Goal: Task Accomplishment & Management: Use online tool/utility

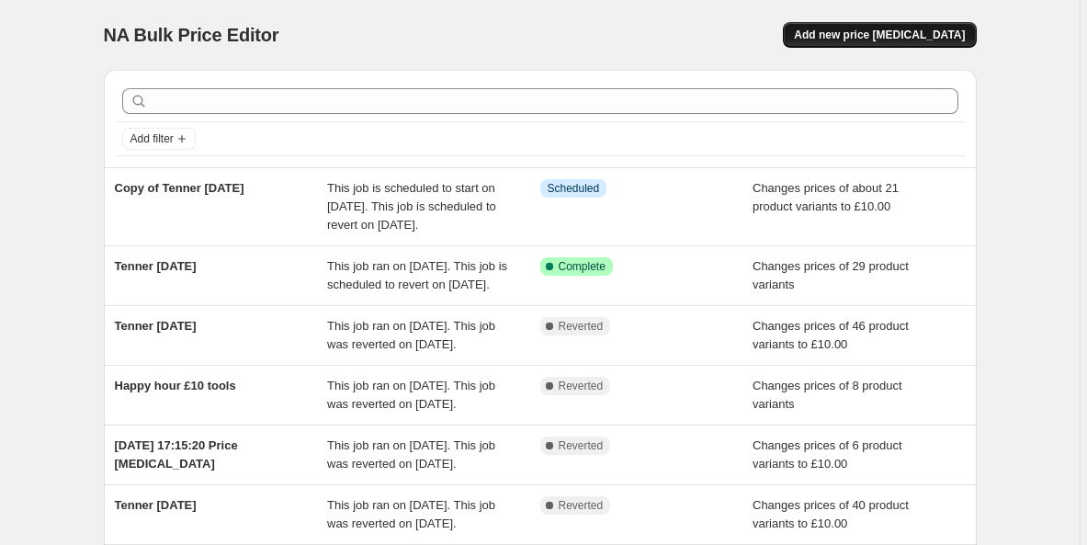
click at [935, 40] on span "Add new price [MEDICAL_DATA]" at bounding box center [879, 35] width 171 height 15
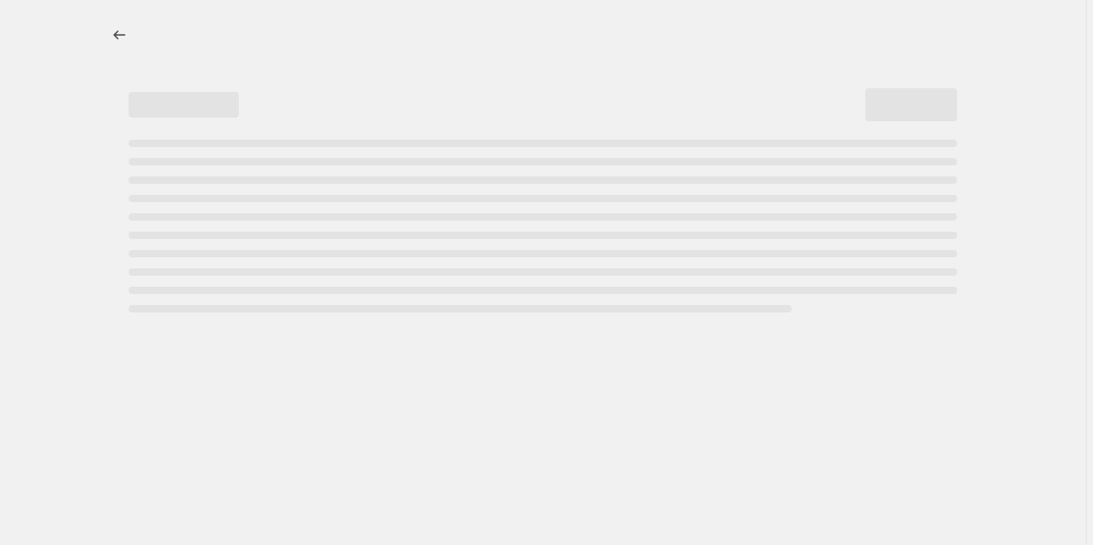
select select "percentage"
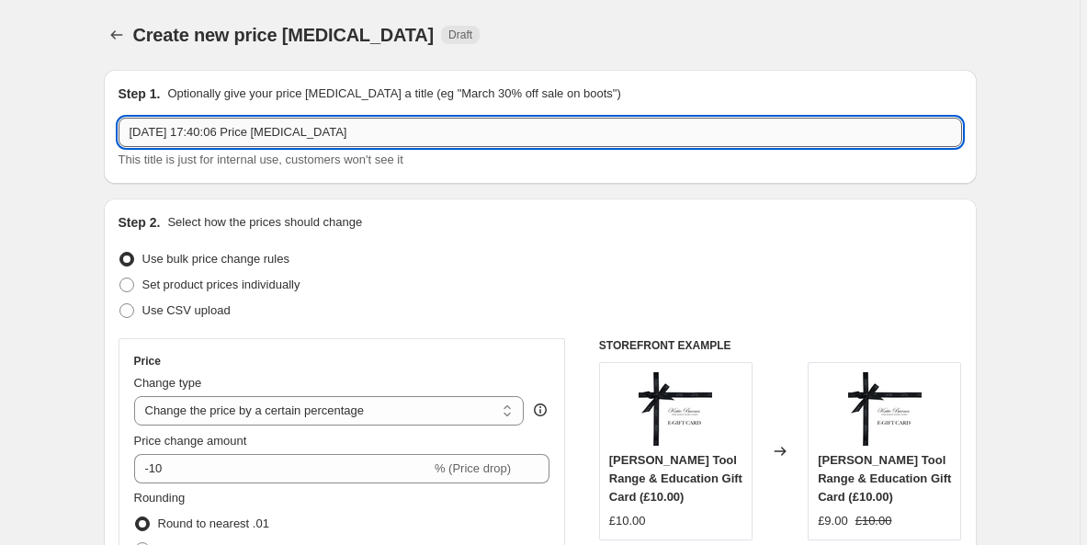
drag, startPoint x: 390, startPoint y: 142, endPoint x: 255, endPoint y: 119, distance: 136.3
click at [255, 119] on input "[DATE] 17:40:06 Price [MEDICAL_DATA]" at bounding box center [541, 132] width 844 height 29
click at [178, 132] on input "Tenner [DATE] after dark:" at bounding box center [541, 132] width 844 height 29
click at [356, 131] on input "Tenner [DATE] after dark:" at bounding box center [541, 132] width 844 height 29
click at [229, 131] on input "Tenner [DATE] after dark:" at bounding box center [541, 132] width 844 height 29
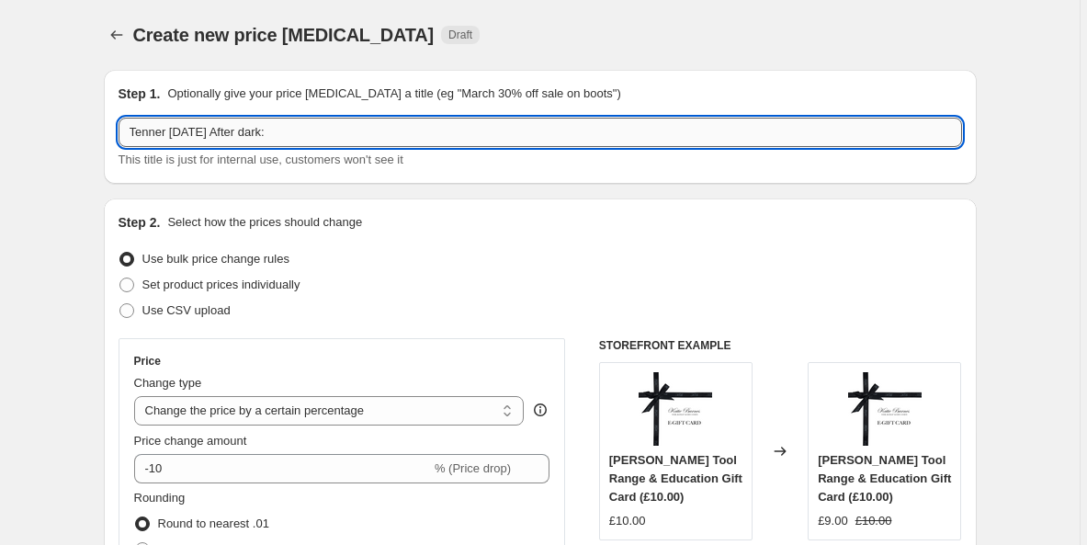
click at [260, 130] on input "Tenner [DATE] After dark:" at bounding box center [541, 132] width 844 height 29
click at [334, 133] on input "Tenner [DATE] After Dark:" at bounding box center [541, 132] width 844 height 29
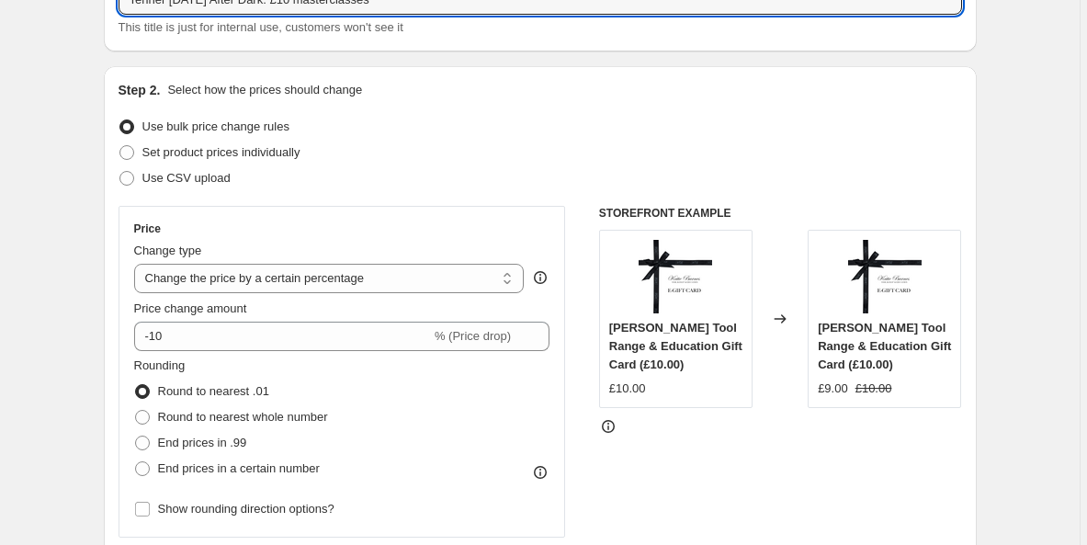
scroll to position [133, 0]
type input "Tenner [DATE] After Dark: £10 masterclasses"
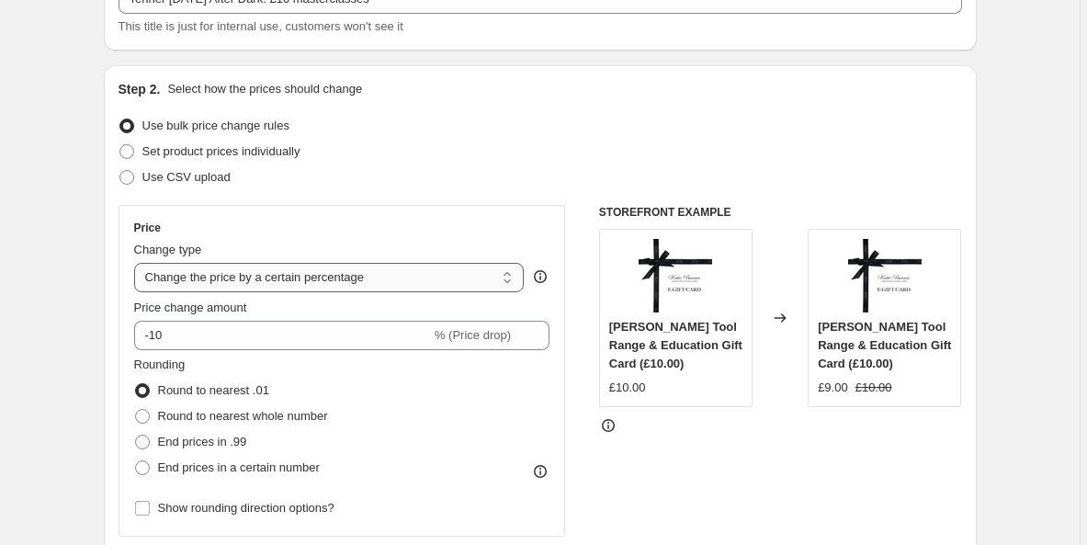
select select "to"
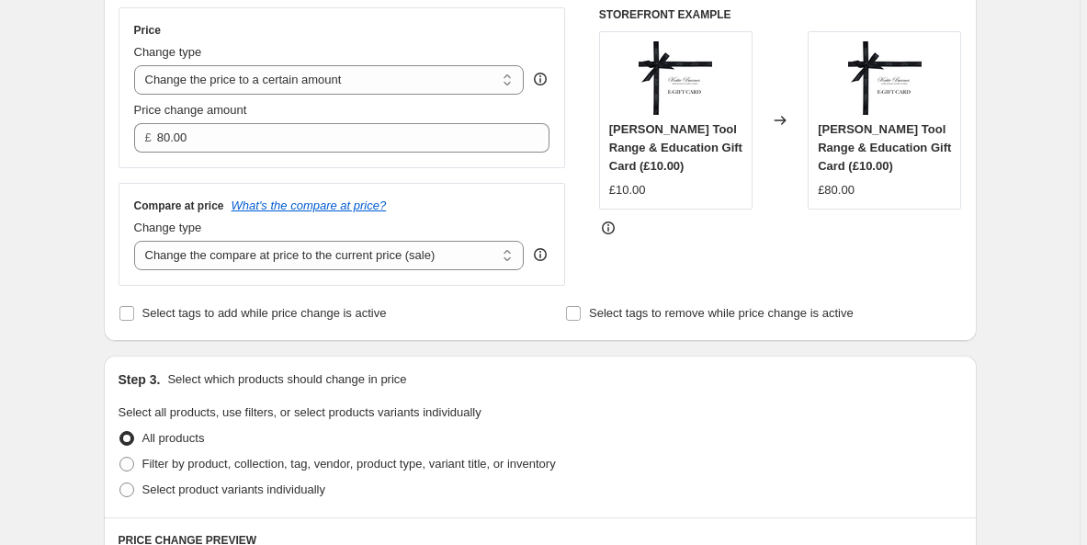
scroll to position [353, 0]
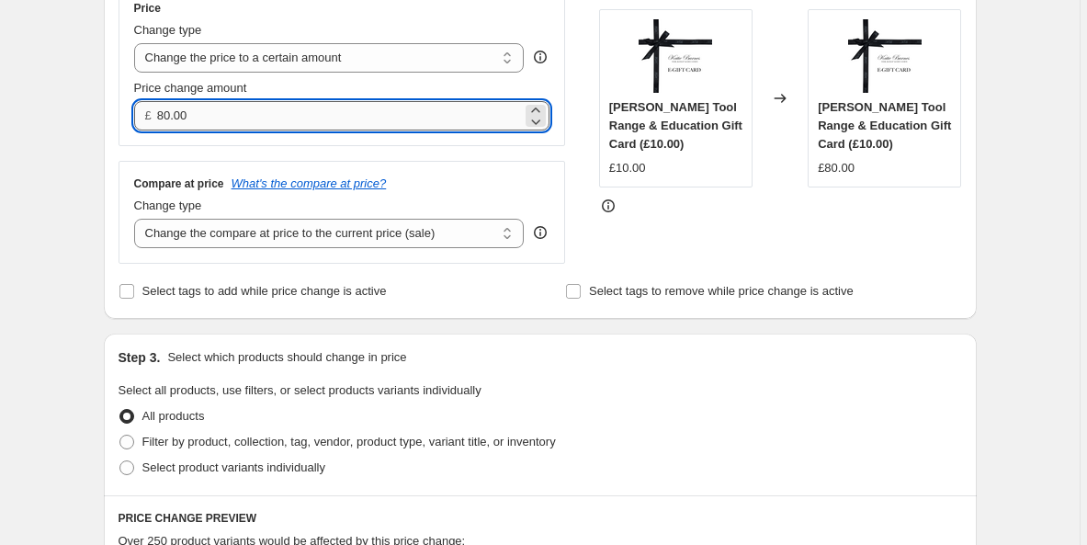
click at [222, 122] on input "80.00" at bounding box center [339, 115] width 365 height 29
type input "8"
type input "10.00"
click at [295, 261] on div "Compare at price What's the compare at price? Change type Change the compare at…" at bounding box center [342, 212] width 447 height 103
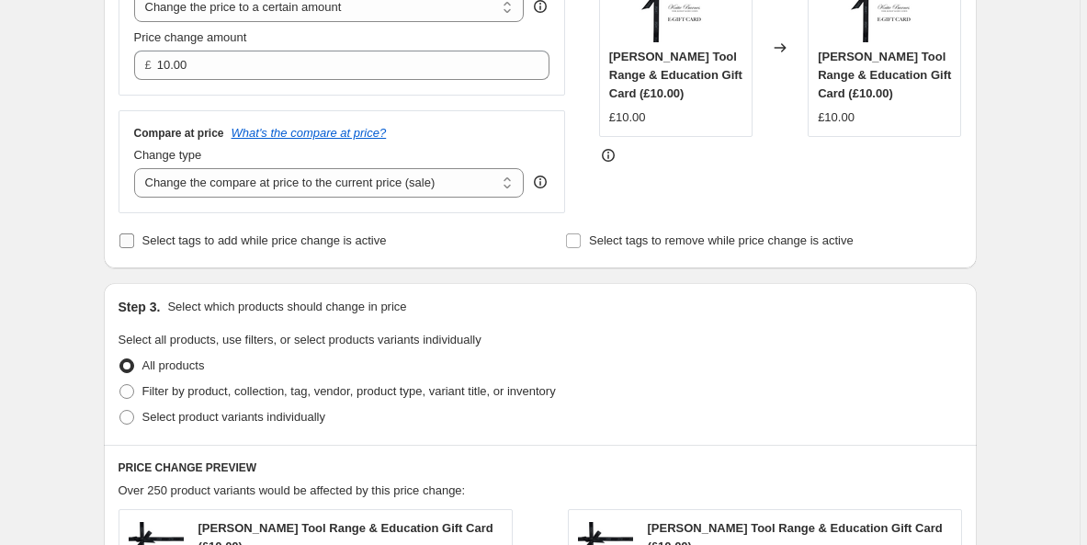
scroll to position [407, 0]
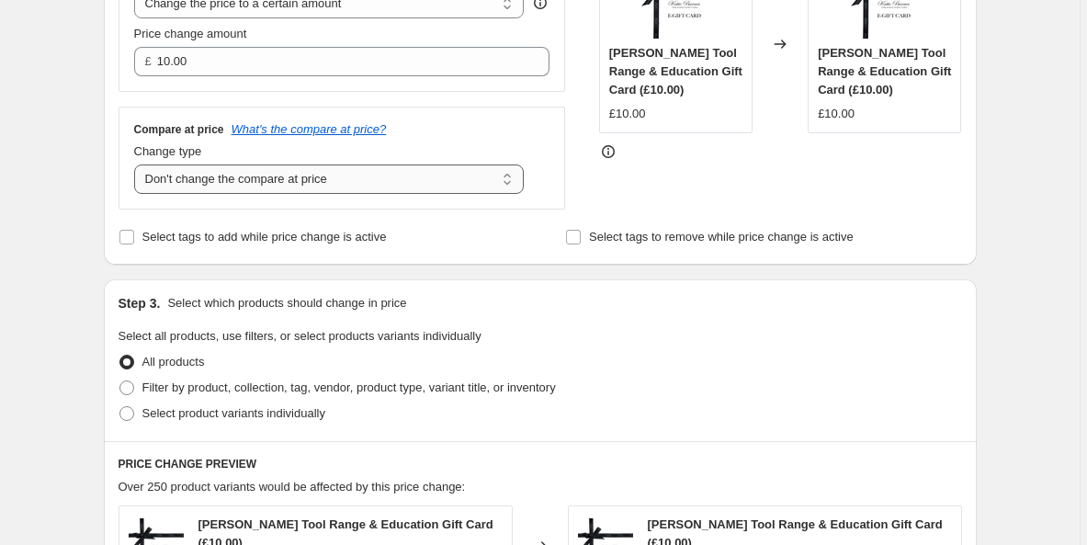
select select "ep"
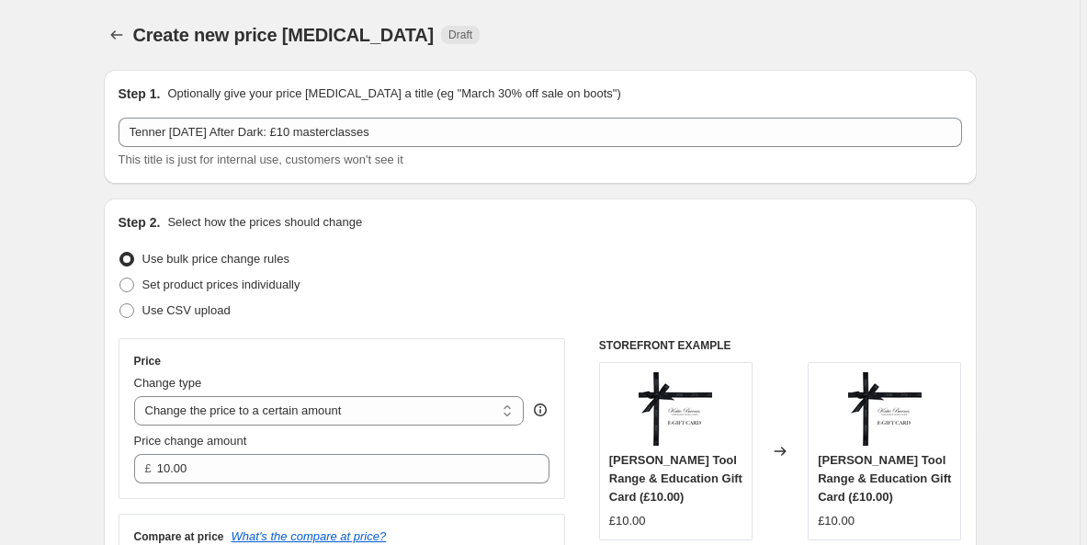
scroll to position [0, 0]
click at [125, 33] on icon "Price change jobs" at bounding box center [117, 35] width 18 height 18
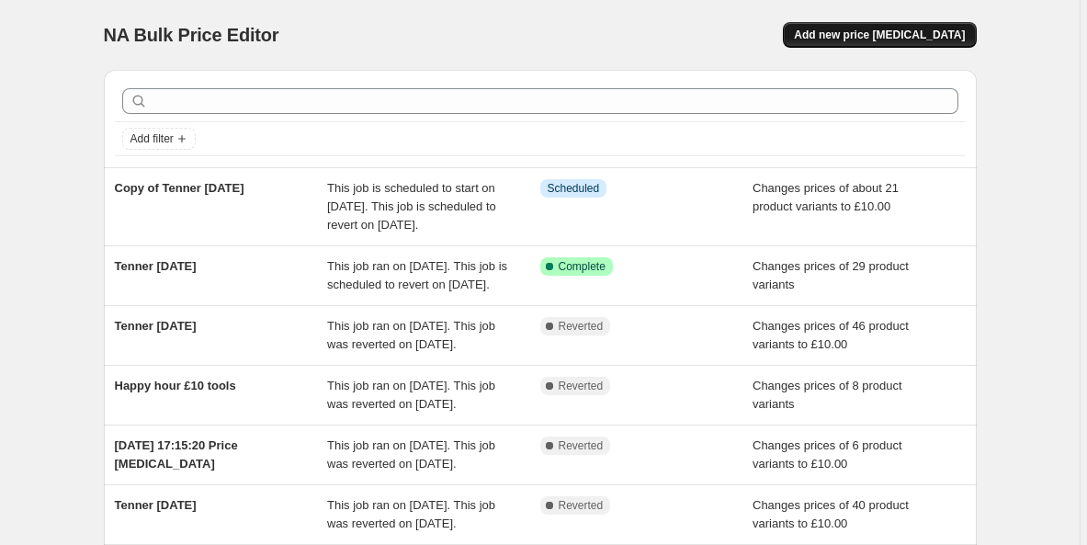
click at [875, 41] on span "Add new price [MEDICAL_DATA]" at bounding box center [879, 35] width 171 height 15
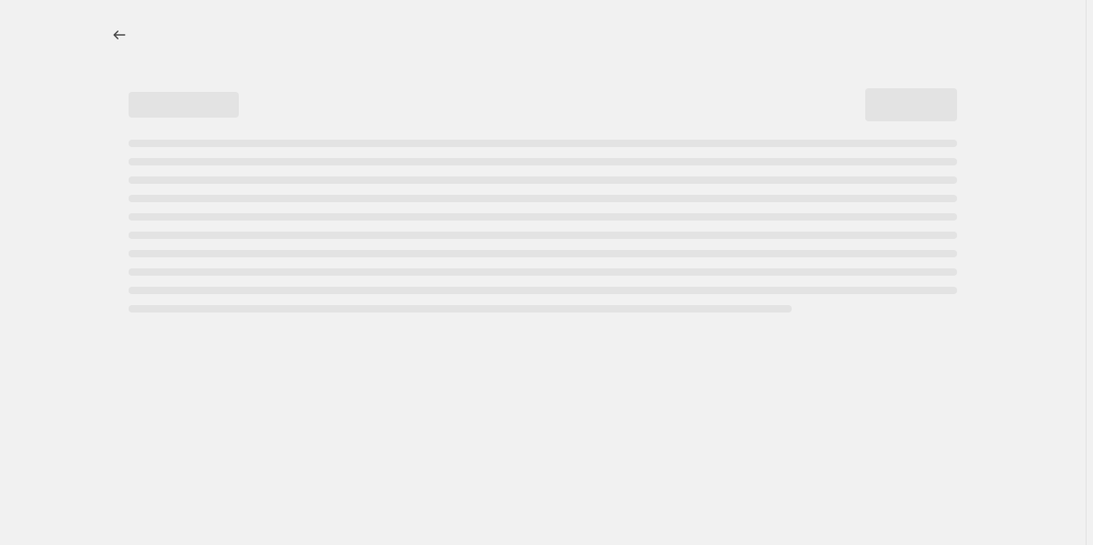
select select "percentage"
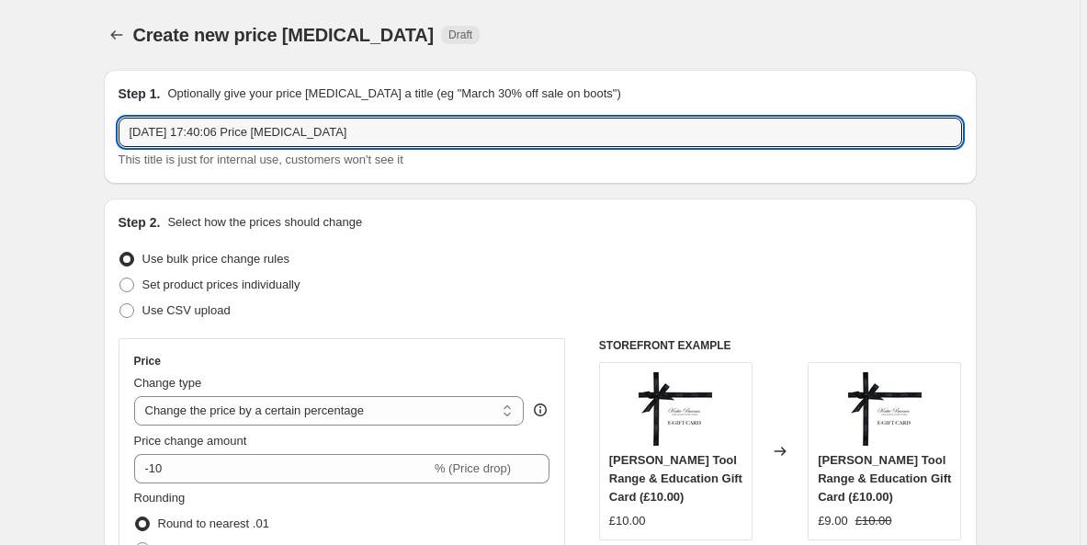
drag, startPoint x: 392, startPoint y: 128, endPoint x: 148, endPoint y: 74, distance: 250.2
click at [148, 74] on div "Step 1. Optionally give your price [MEDICAL_DATA] a title (eg "March 30% off sa…" at bounding box center [540, 127] width 873 height 114
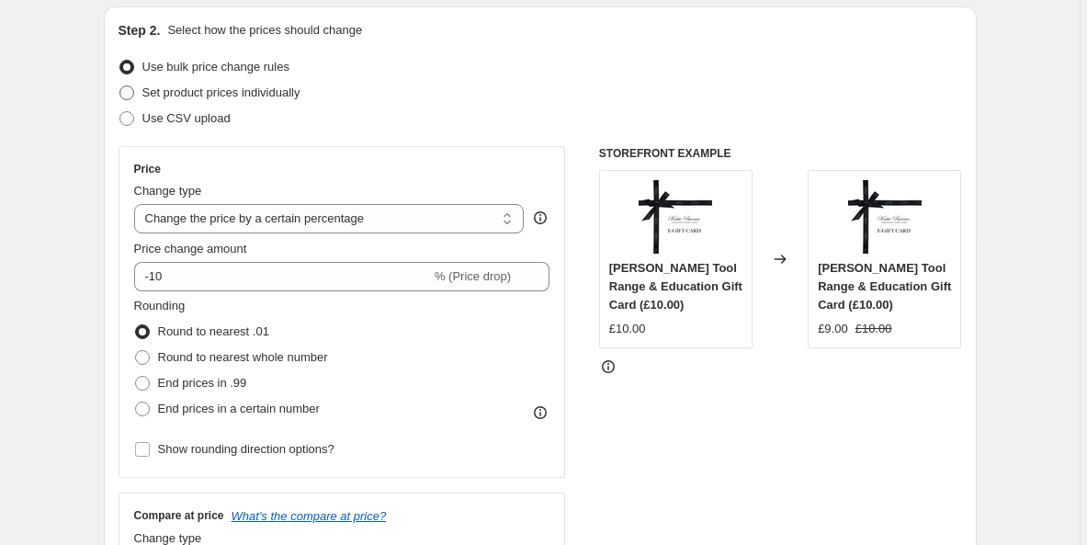
scroll to position [212, 0]
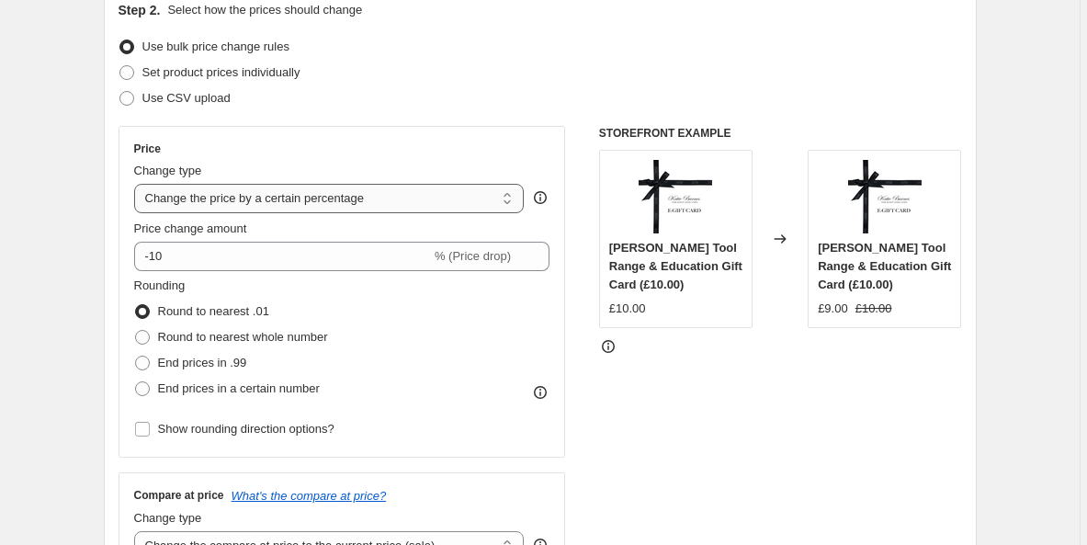
type input "After dark tenner [DATE] - £10 masterclasses"
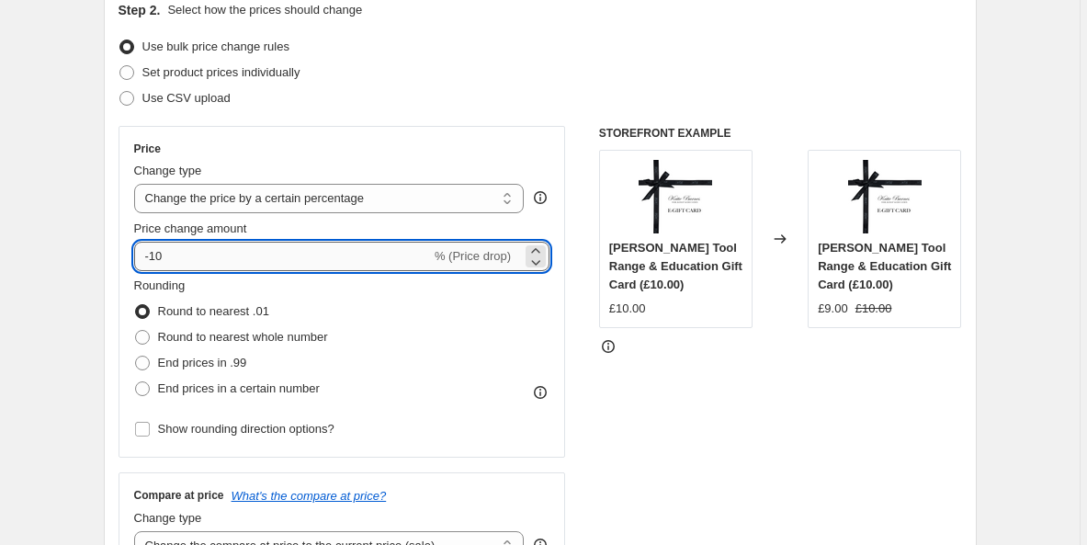
click at [194, 265] on input "-10" at bounding box center [282, 256] width 297 height 29
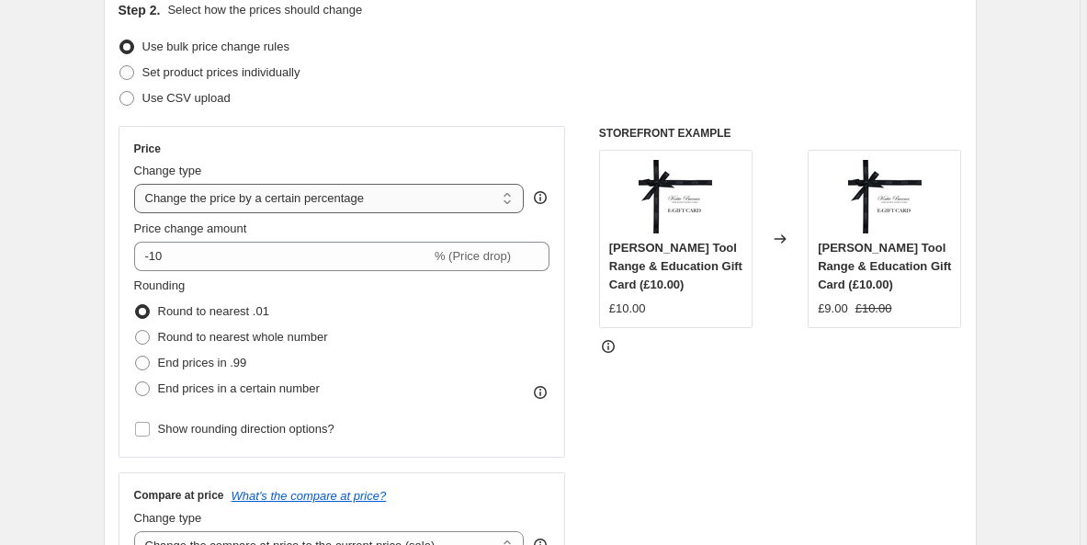
select select "to"
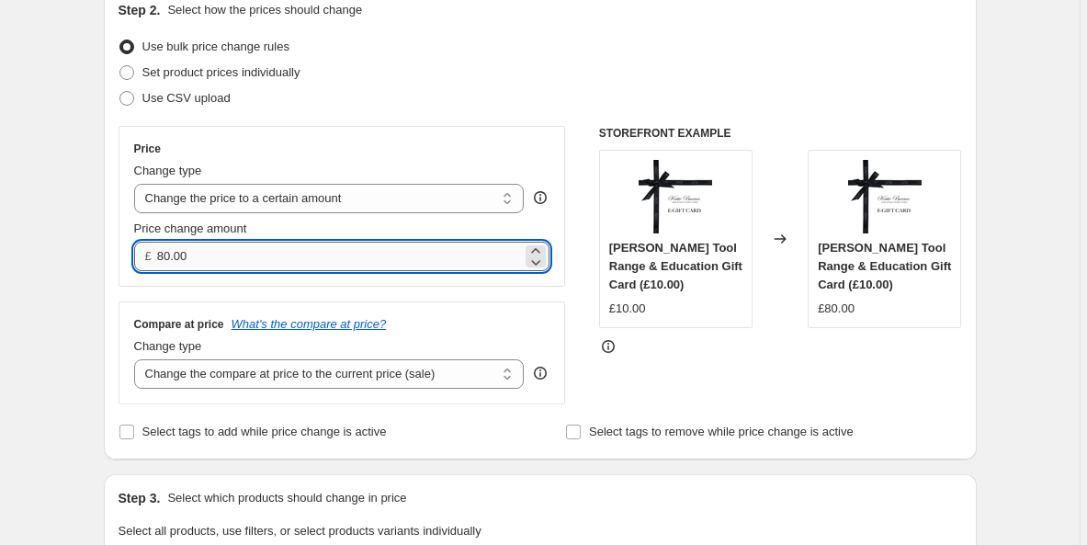
click at [210, 253] on input "80.00" at bounding box center [339, 256] width 365 height 29
type input "8"
type input "10.00"
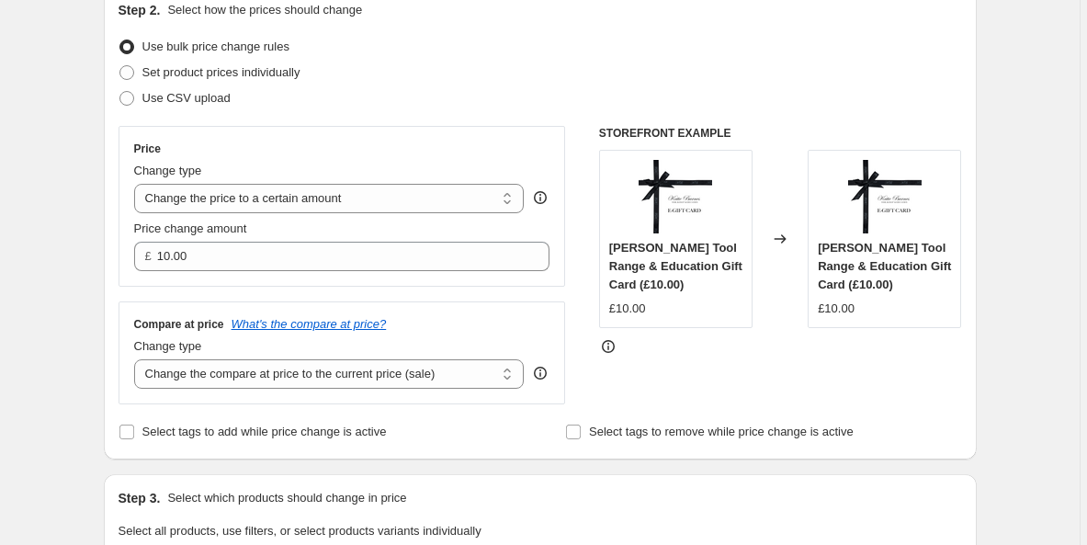
click at [155, 309] on div "Compare at price What's the compare at price? Change type Change the compare at…" at bounding box center [342, 352] width 447 height 103
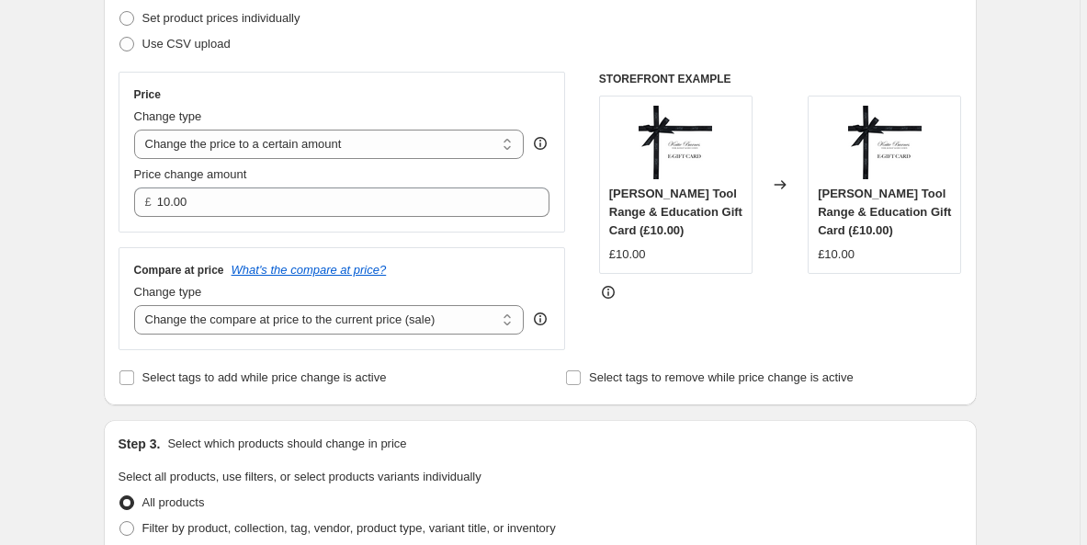
scroll to position [270, 0]
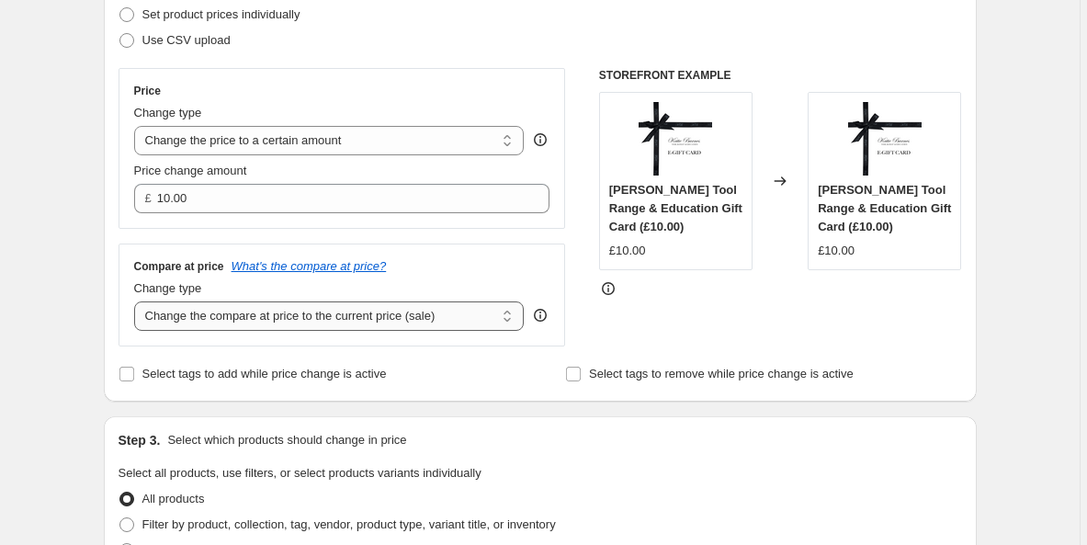
select select "no_change"
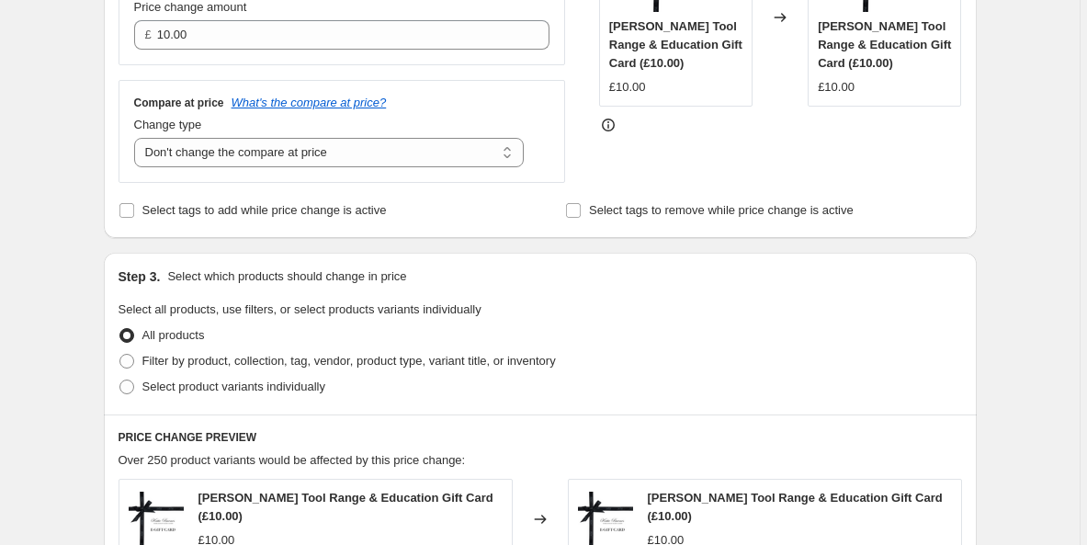
scroll to position [435, 0]
click at [594, 210] on span "Select tags to remove while price change is active" at bounding box center [721, 209] width 265 height 14
click at [581, 210] on input "Select tags to remove while price change is active" at bounding box center [573, 209] width 15 height 15
checkbox input "true"
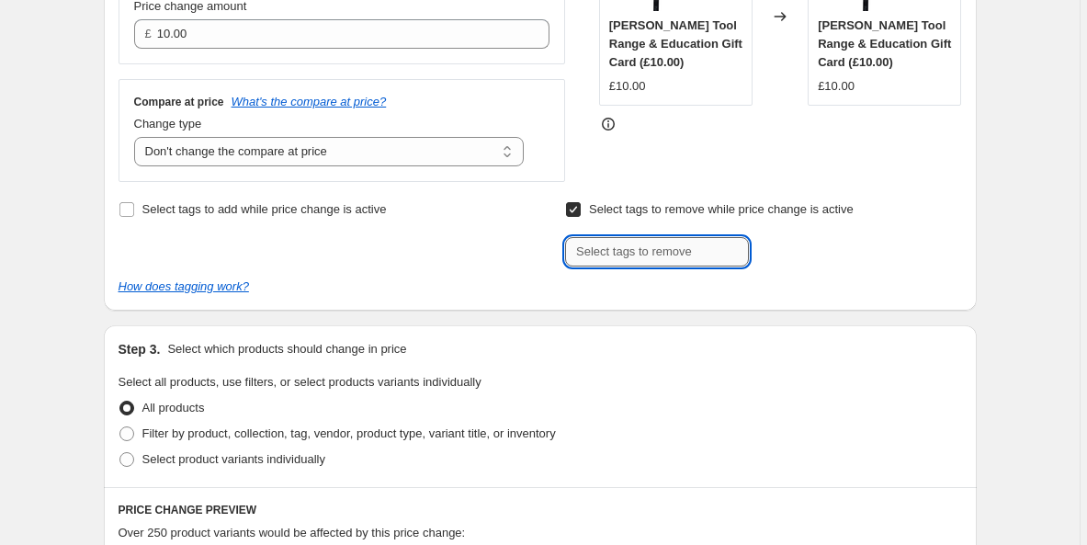
click at [586, 248] on input "text" at bounding box center [657, 251] width 184 height 29
type input "discount applicable"
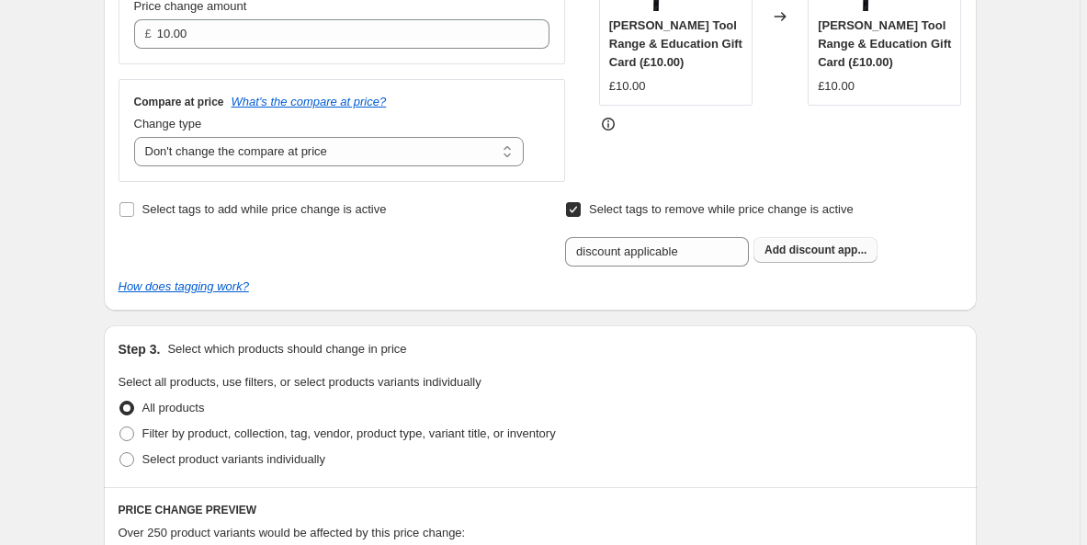
click at [834, 252] on span "discount app..." at bounding box center [828, 250] width 78 height 13
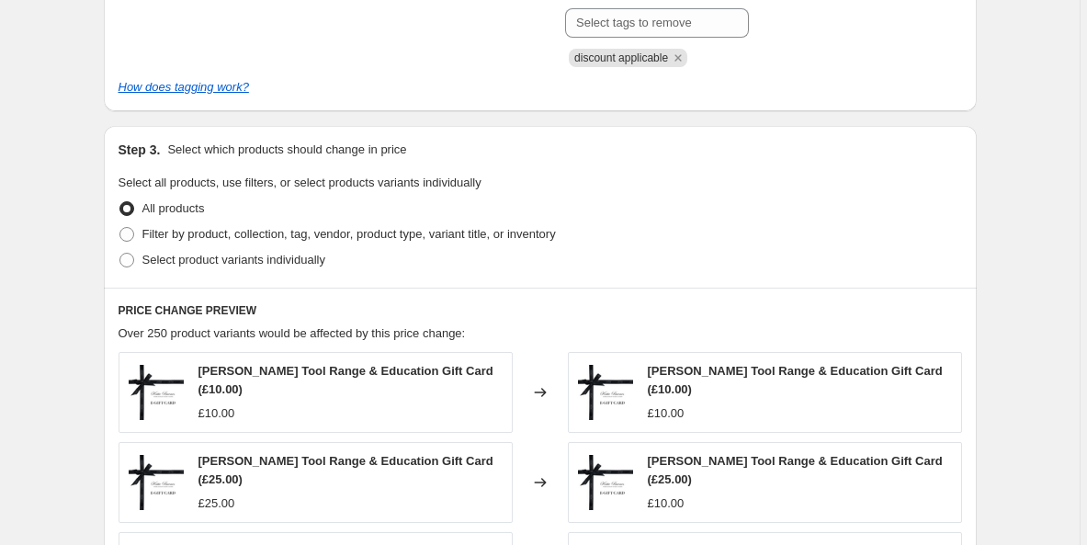
scroll to position [703, 0]
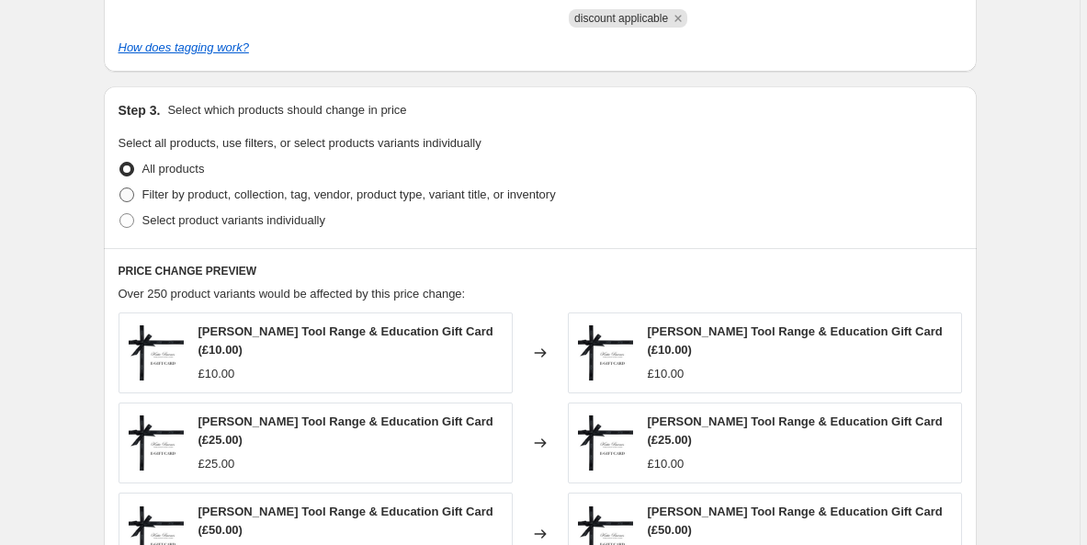
click at [128, 200] on span at bounding box center [126, 194] width 15 height 15
click at [120, 188] on input "Filter by product, collection, tag, vendor, product type, variant title, or inv…" at bounding box center [119, 187] width 1 height 1
radio input "true"
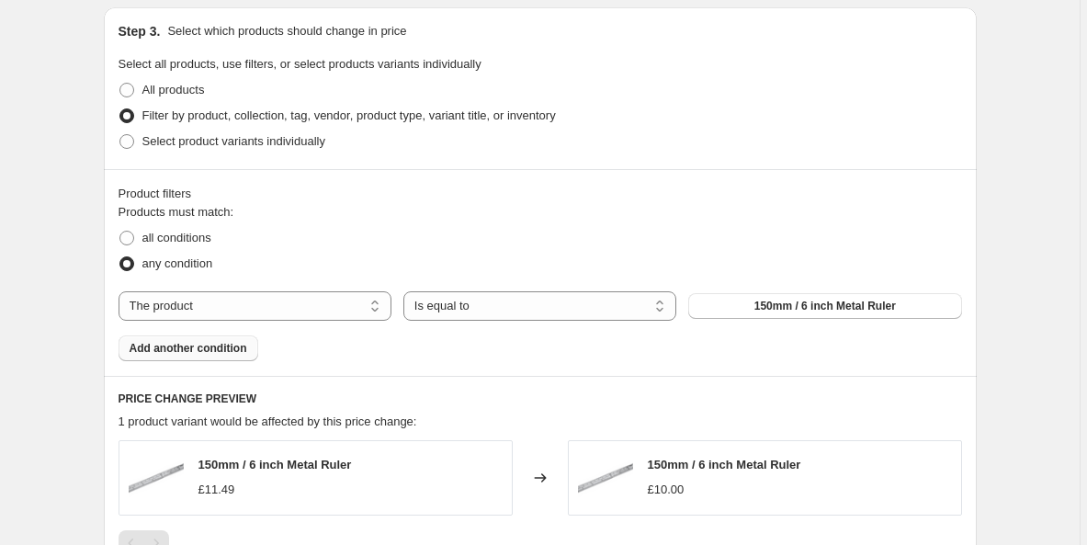
scroll to position [783, 0]
click at [186, 245] on span "all conditions" at bounding box center [176, 237] width 69 height 18
click at [120, 231] on input "all conditions" at bounding box center [119, 230] width 1 height 1
radio input "true"
select select "collection"
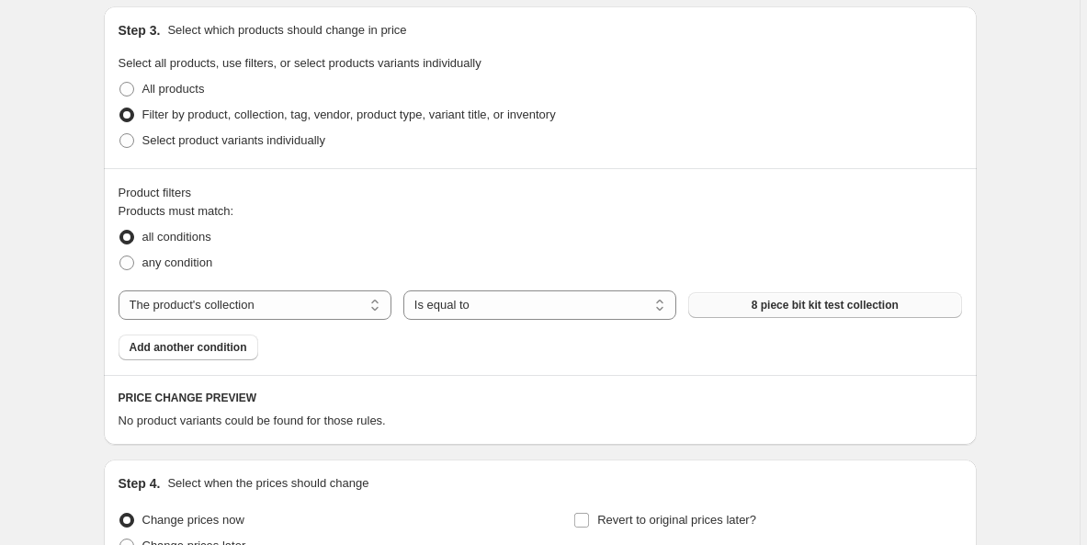
click at [805, 304] on span "8 piece bit kit test collection" at bounding box center [825, 305] width 147 height 15
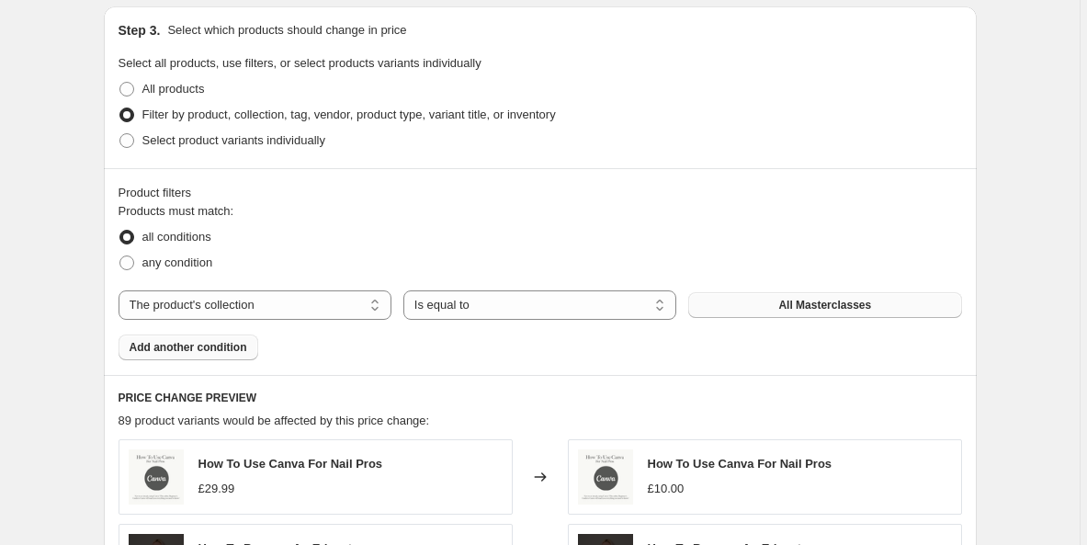
click at [210, 349] on span "Add another condition" at bounding box center [189, 347] width 118 height 15
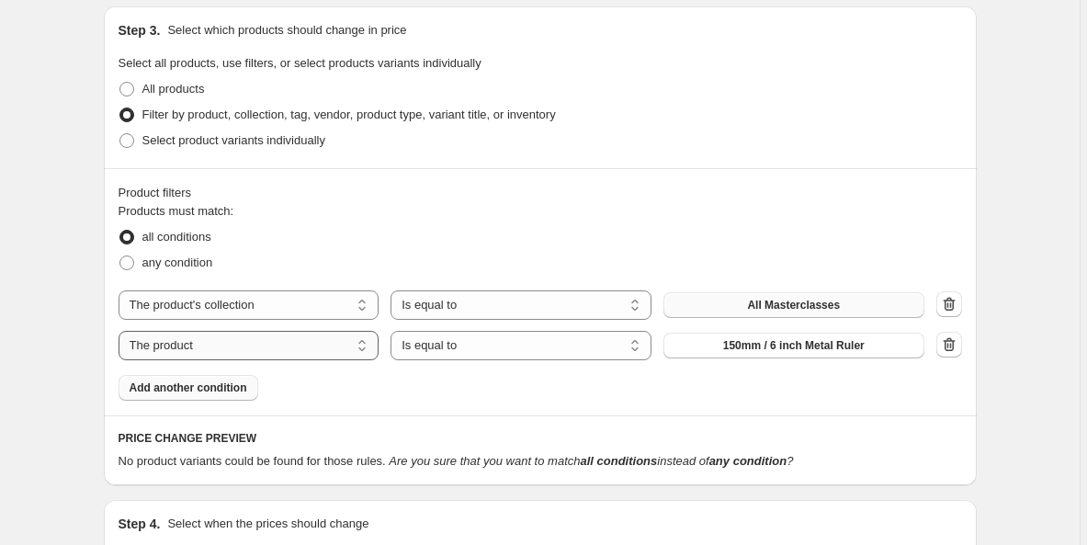
select select "collection"
click at [727, 352] on span "8 piece bit kit test collection" at bounding box center [793, 345] width 147 height 15
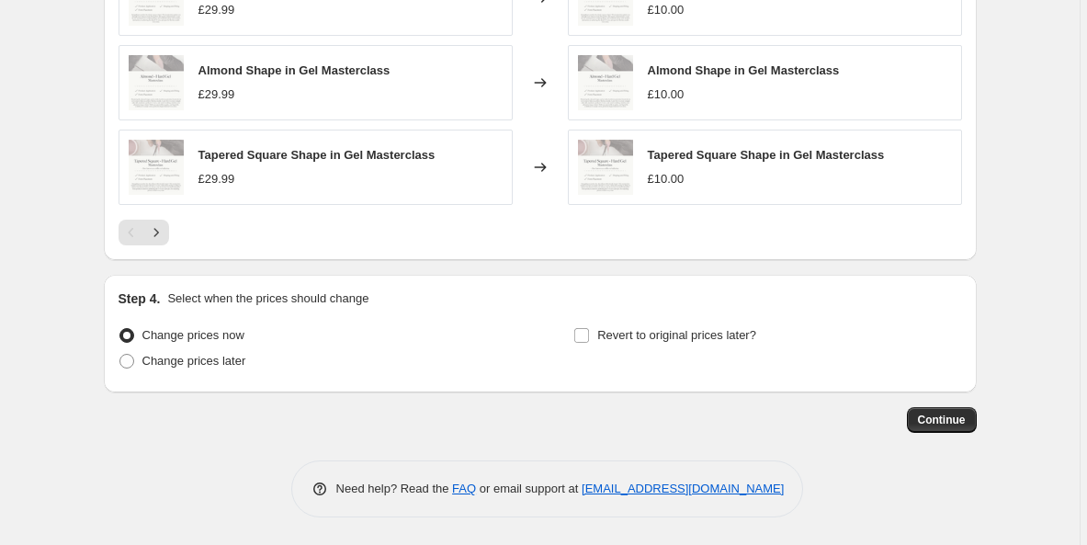
scroll to position [1477, 0]
click at [156, 369] on span "Change prices later" at bounding box center [194, 361] width 104 height 18
click at [120, 355] on input "Change prices later" at bounding box center [119, 354] width 1 height 1
radio input "true"
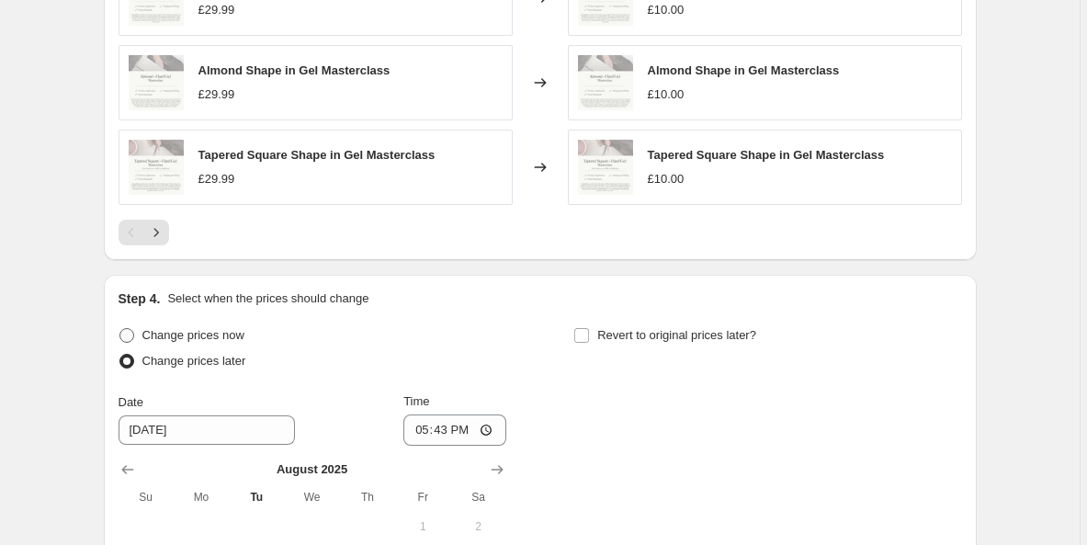
click at [137, 345] on label "Change prices now" at bounding box center [182, 336] width 126 height 26
click at [120, 329] on input "Change prices now" at bounding box center [119, 328] width 1 height 1
radio input "true"
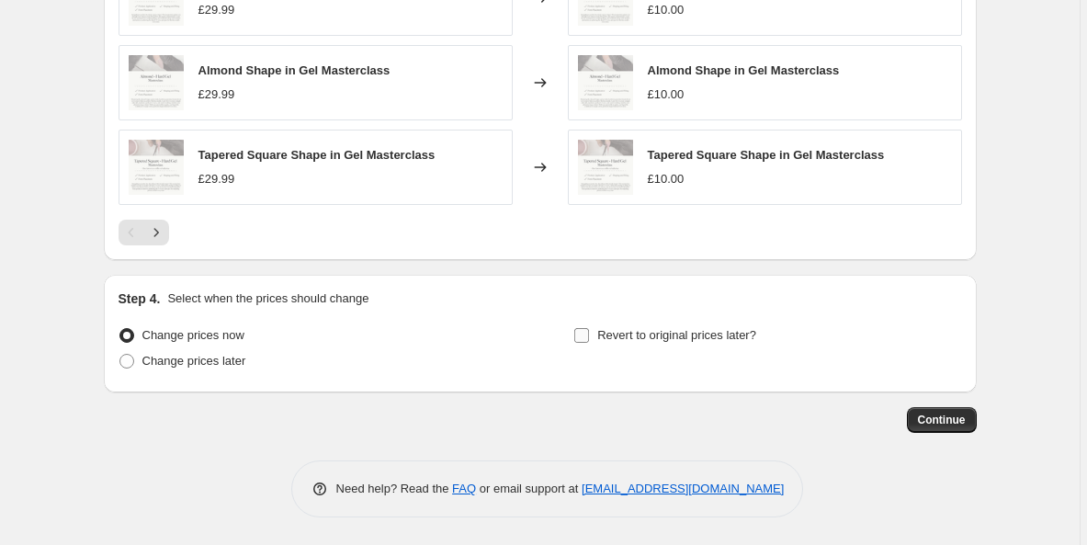
click at [581, 334] on input "Revert to original prices later?" at bounding box center [581, 335] width 15 height 15
checkbox input "true"
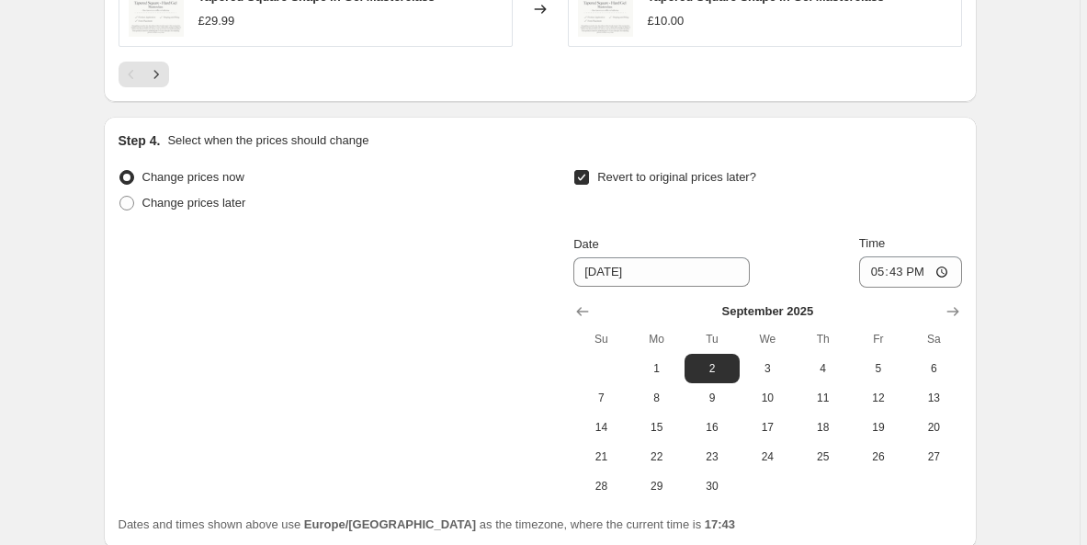
scroll to position [1642, 0]
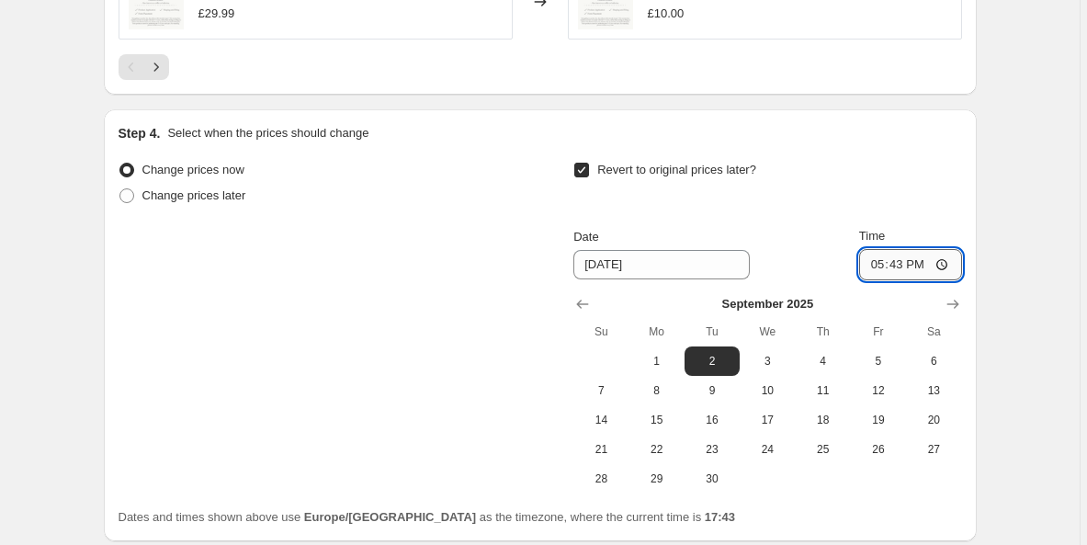
click at [919, 265] on input "17:43" at bounding box center [910, 264] width 103 height 31
click at [939, 261] on input "23:43" at bounding box center [910, 264] width 103 height 31
type input "23:59"
click at [759, 356] on span "3" at bounding box center [767, 361] width 40 height 15
type input "[DATE]"
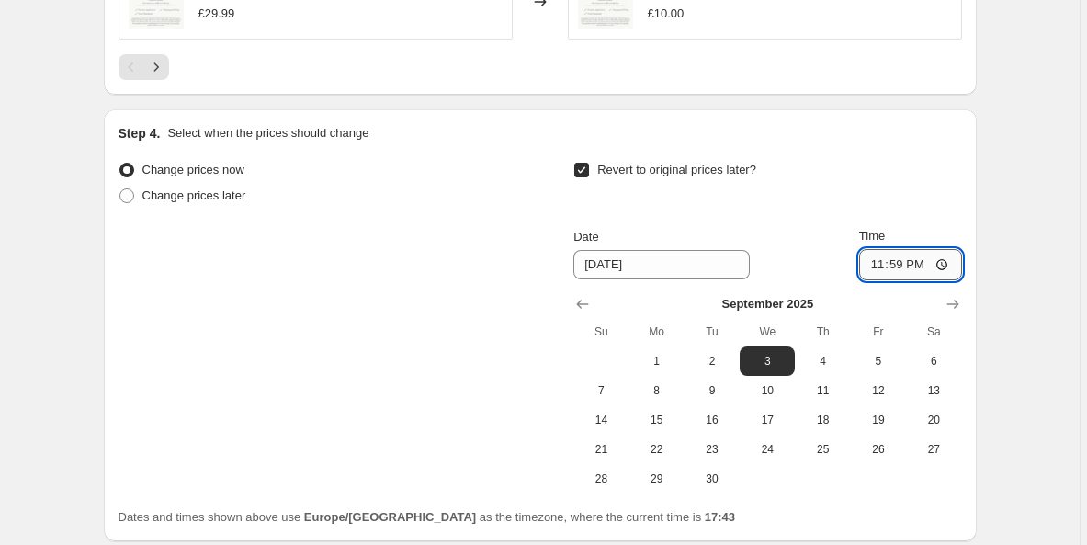
click at [917, 266] on input "23:59" at bounding box center [910, 264] width 103 height 31
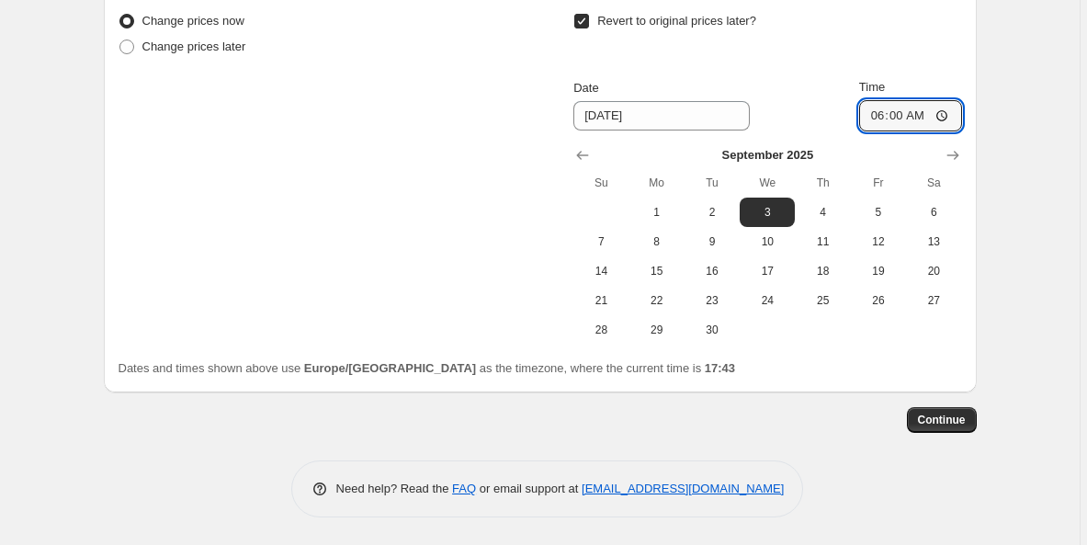
scroll to position [1793, 0]
type input "06:00"
click at [948, 420] on span "Continue" at bounding box center [942, 420] width 48 height 15
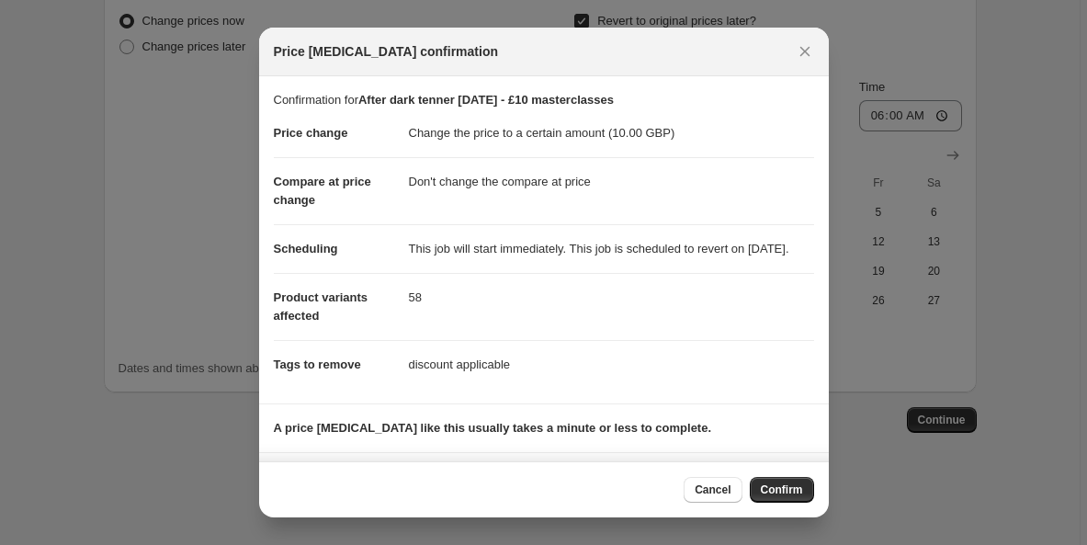
scroll to position [0, 0]
click at [784, 485] on span "Confirm" at bounding box center [782, 489] width 42 height 15
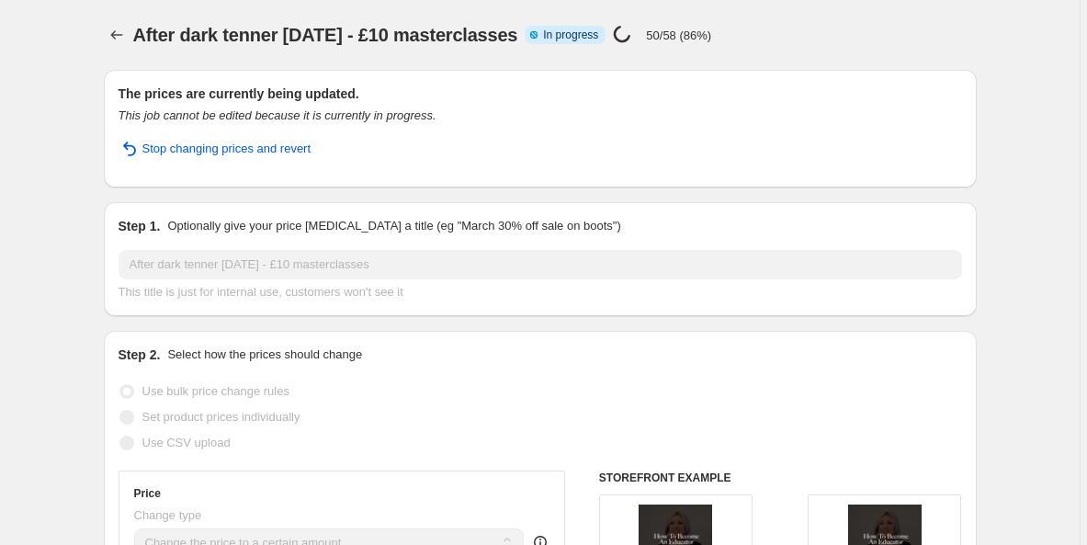
select select "no_change"
select select "collection"
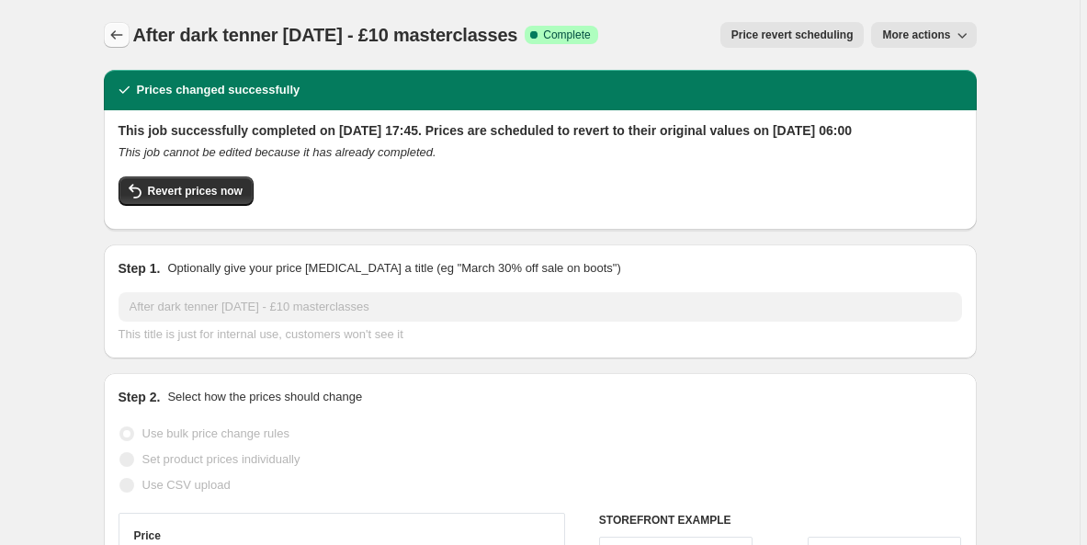
click at [117, 33] on icon "Price change jobs" at bounding box center [116, 34] width 12 height 9
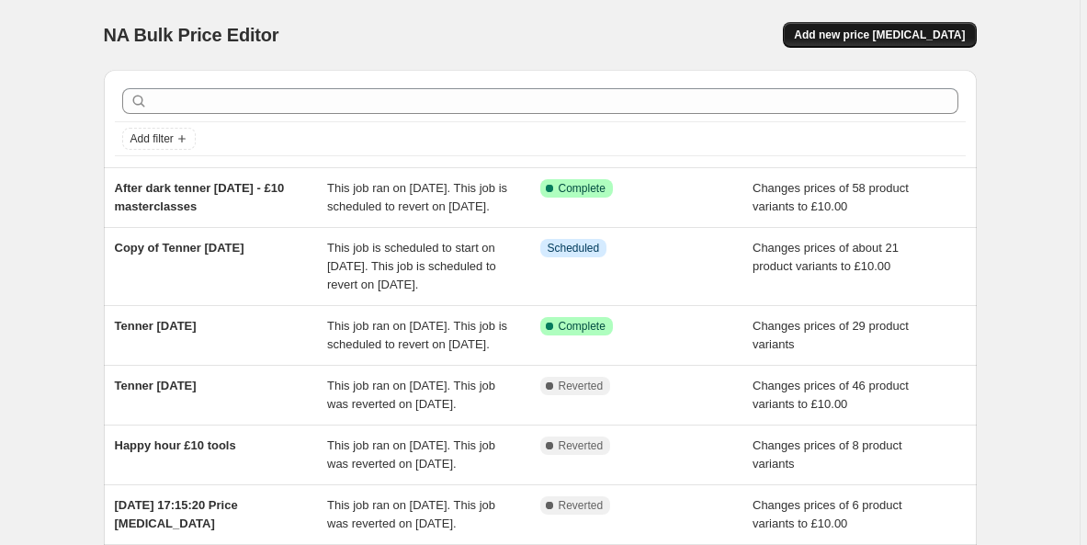
click at [866, 43] on button "Add new price [MEDICAL_DATA]" at bounding box center [879, 35] width 193 height 26
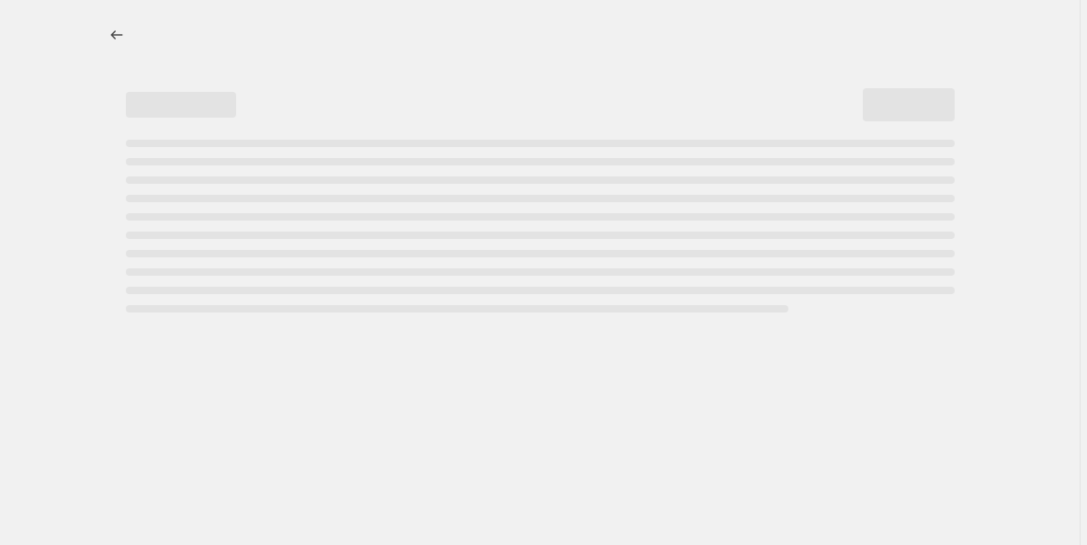
select select "percentage"
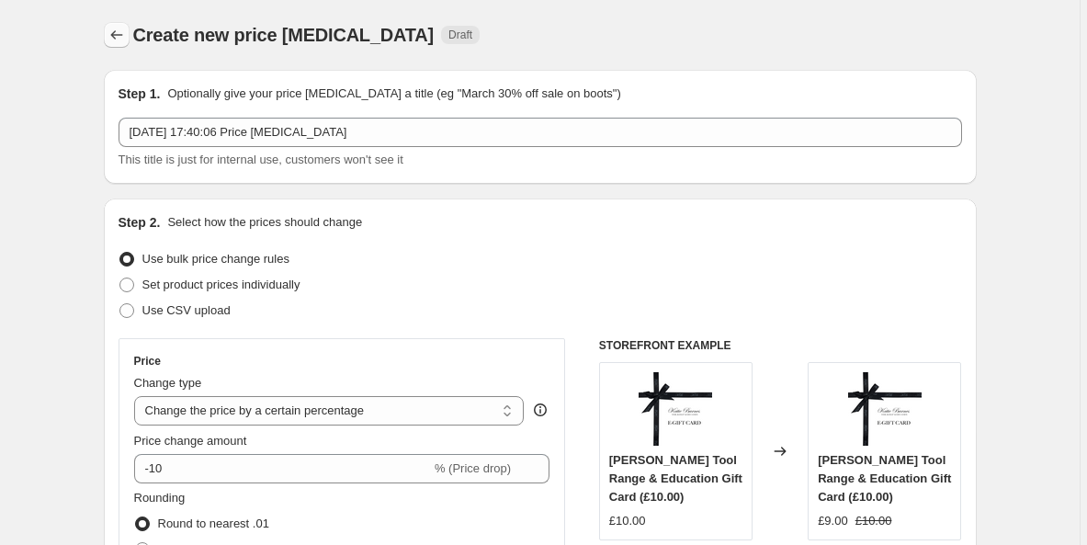
click at [126, 38] on icon "Price change jobs" at bounding box center [117, 35] width 18 height 18
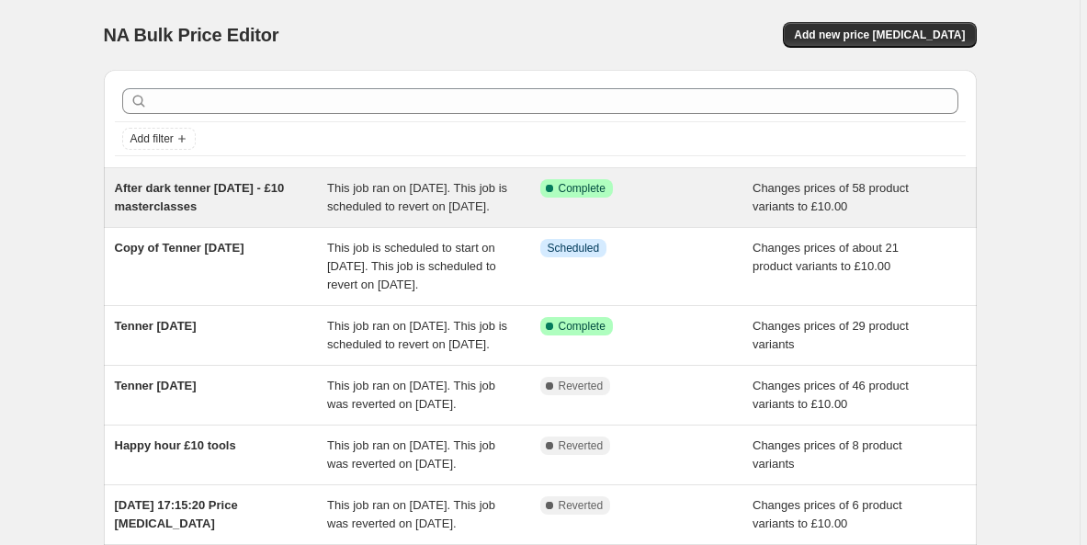
click at [836, 196] on div "Changes prices of 58 product variants to £10.00" at bounding box center [859, 197] width 213 height 37
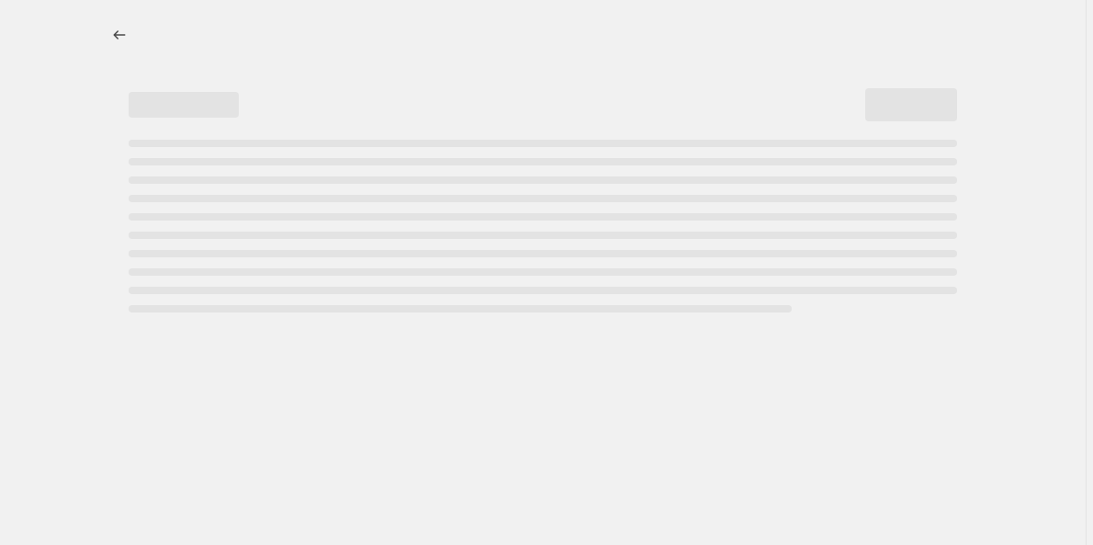
select select "no_change"
select select "collection"
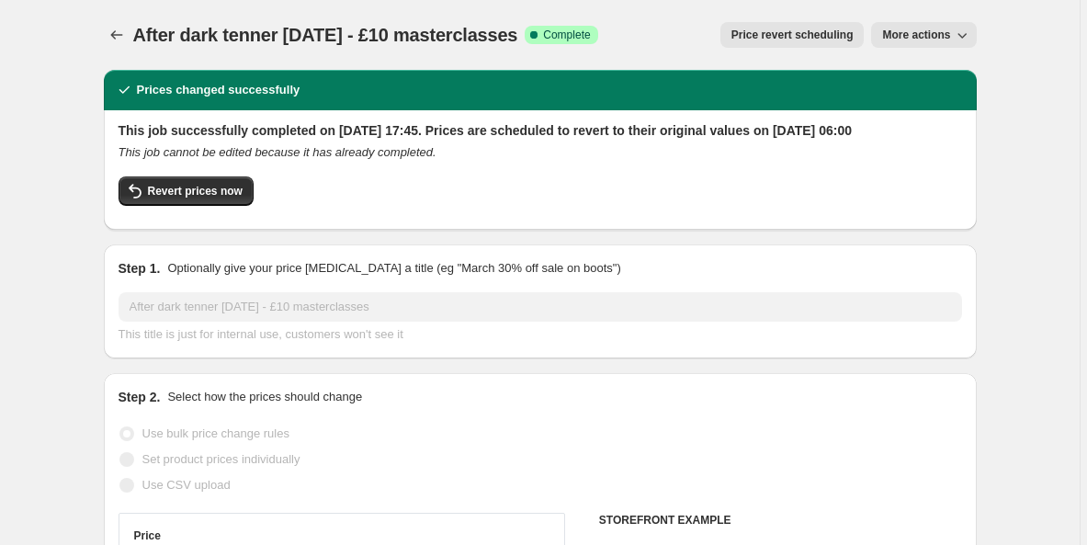
click at [940, 41] on span "More actions" at bounding box center [916, 35] width 68 height 15
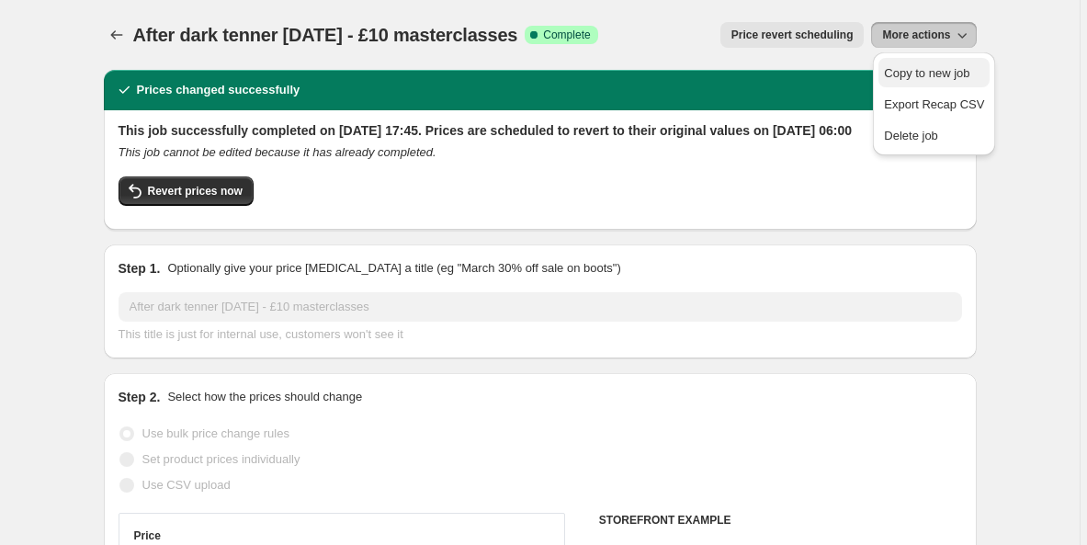
click at [944, 71] on span "Copy to new job" at bounding box center [926, 73] width 85 height 14
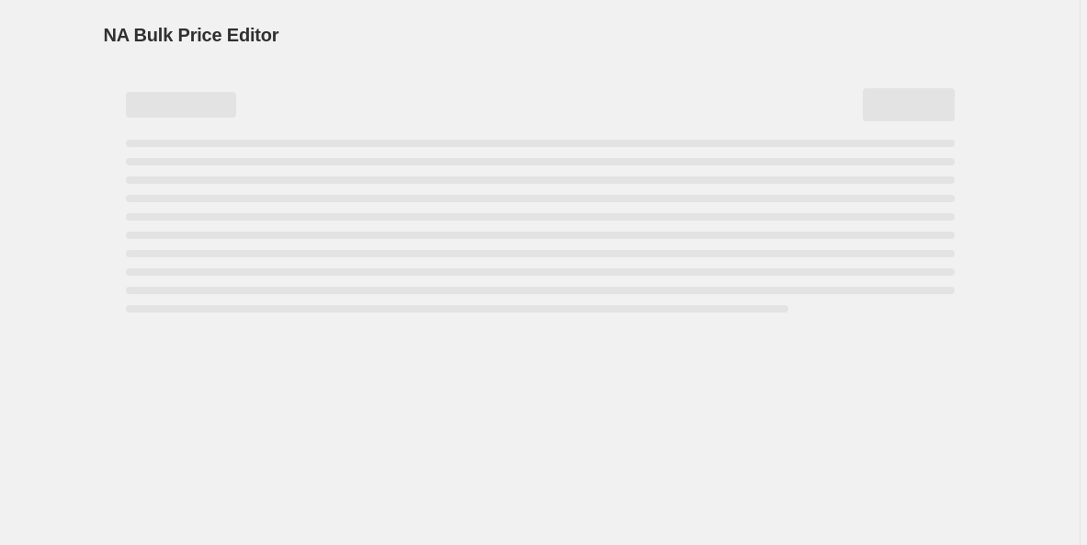
select select "no_change"
select select "collection"
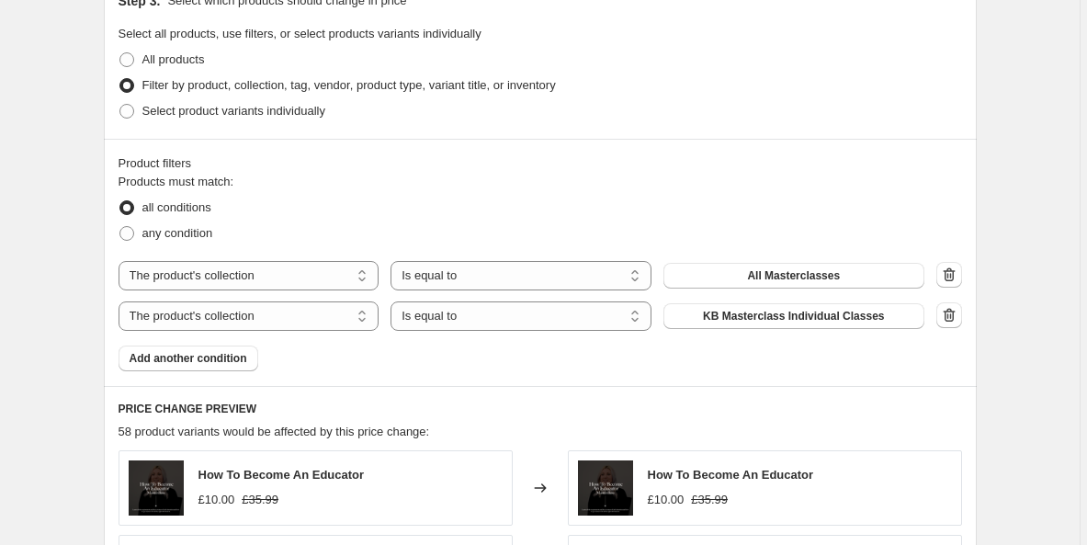
scroll to position [845, 0]
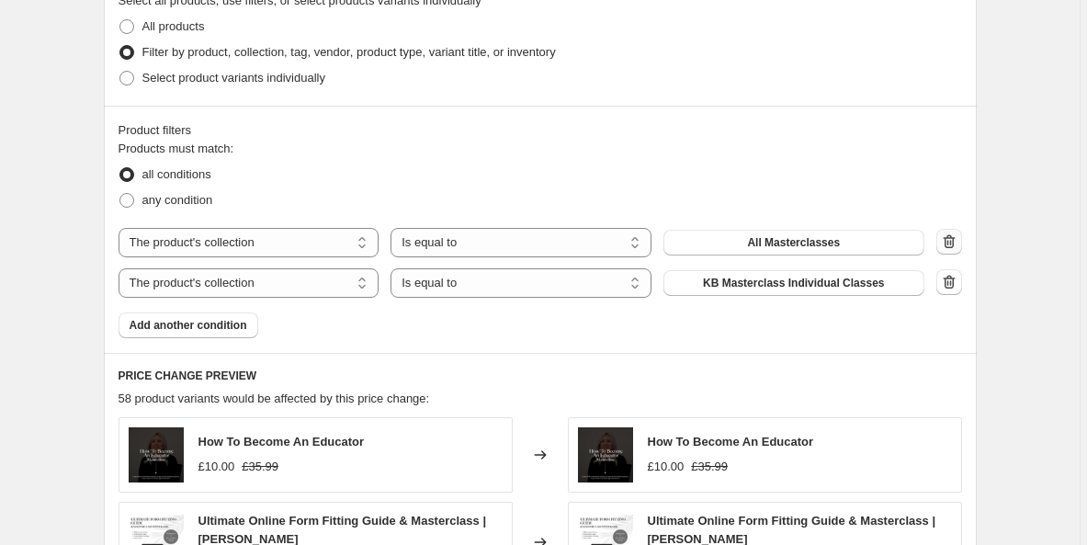
click at [955, 240] on icon "button" at bounding box center [949, 242] width 12 height 14
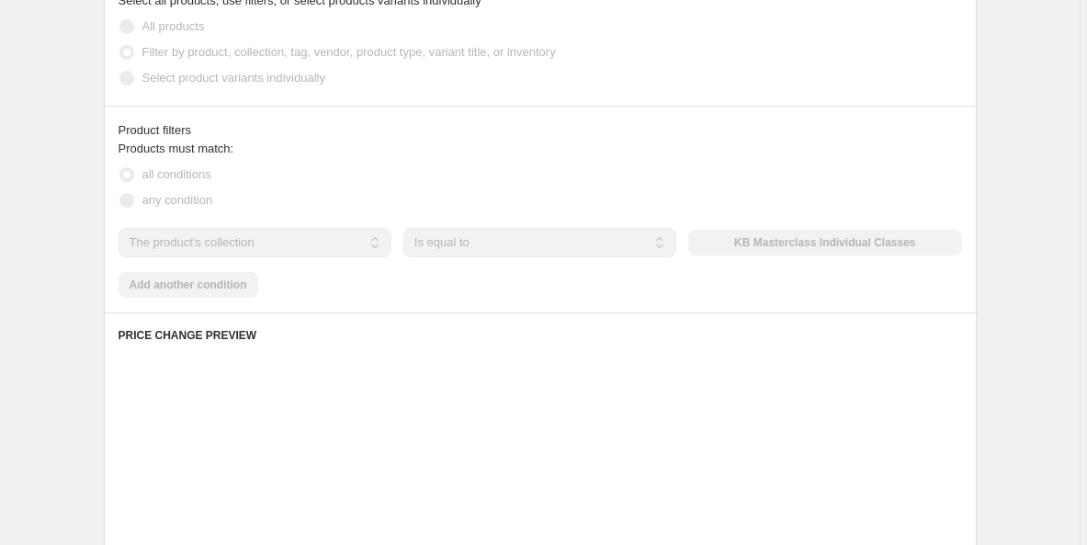
click at [956, 240] on div "The product The product's collection The product's tag The product's vendor The…" at bounding box center [541, 242] width 844 height 29
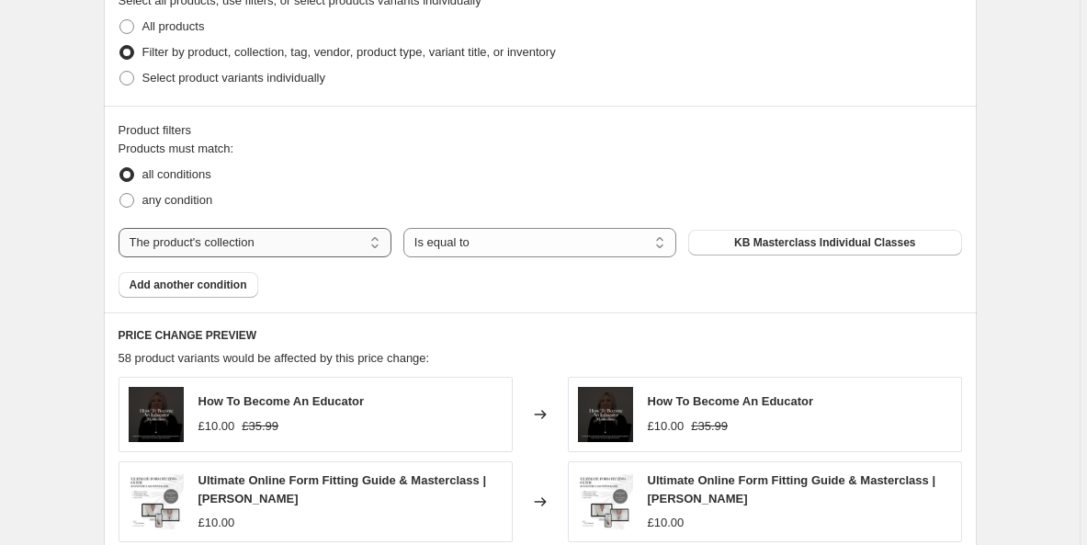
select select "title"
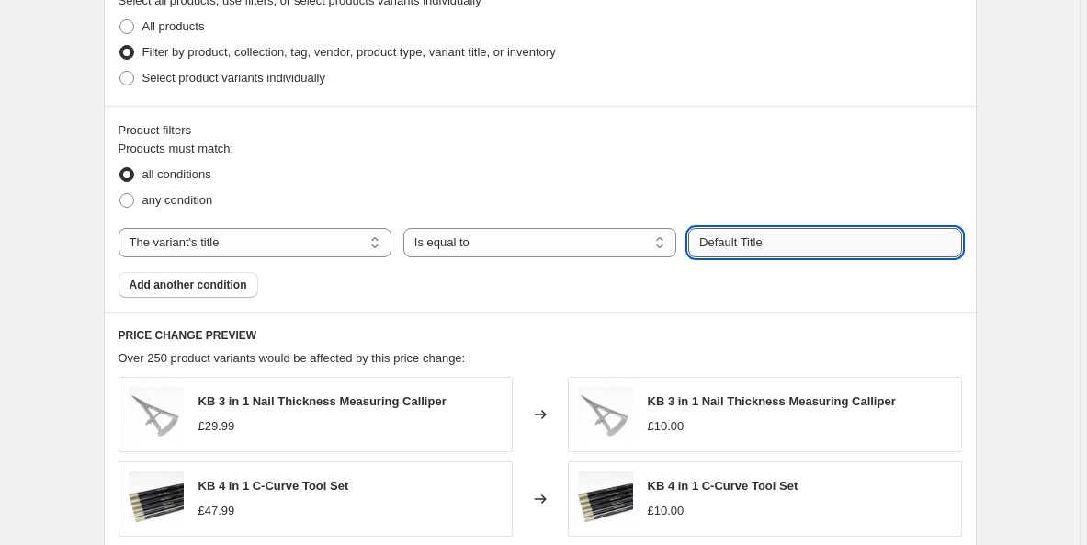
click at [812, 244] on input "Default Title" at bounding box center [824, 242] width 273 height 29
type input "D"
type input "comp"
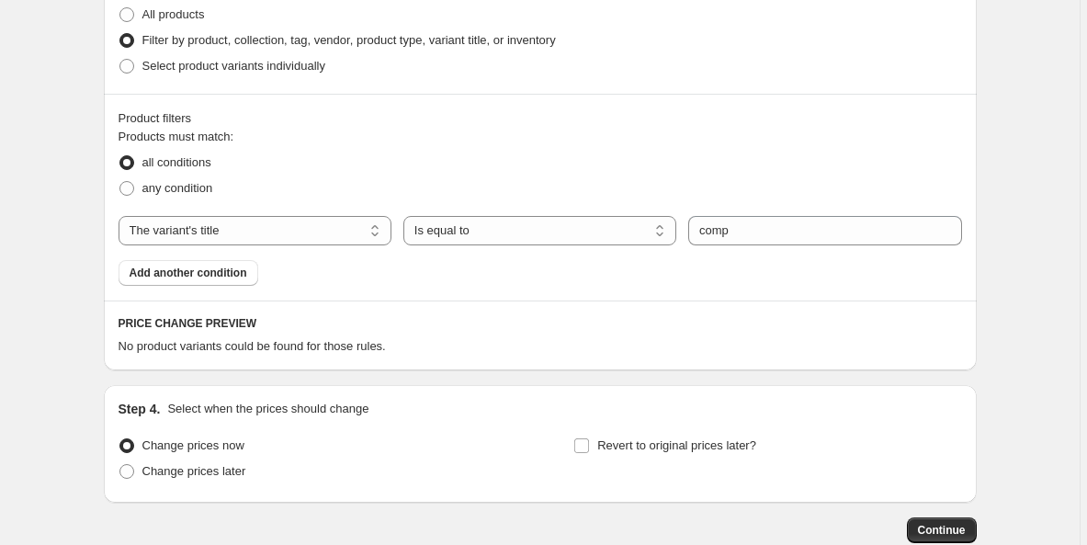
scroll to position [863, 0]
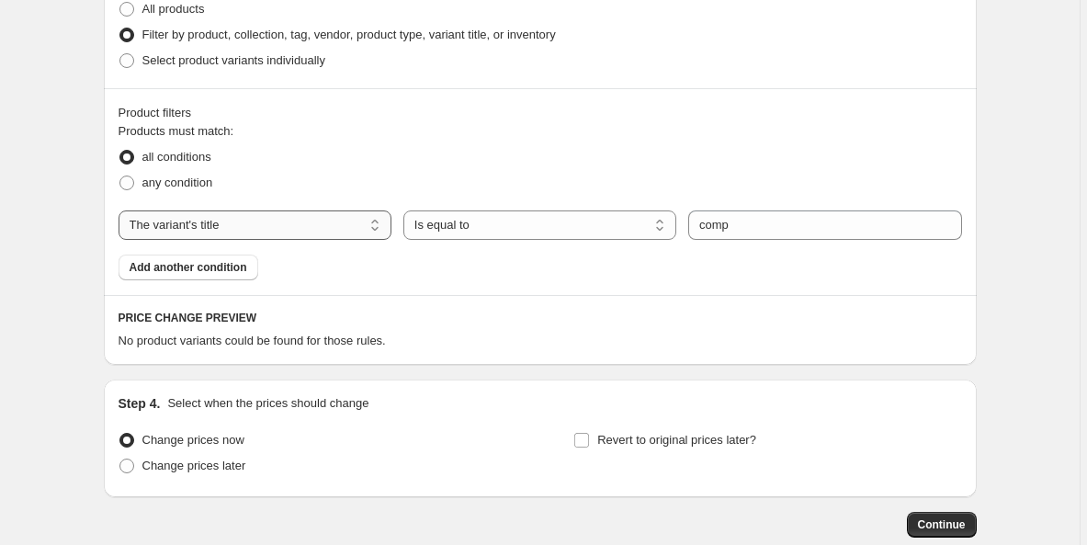
select select "collection"
click at [789, 228] on span "8 piece bit kit test collection" at bounding box center [825, 225] width 147 height 15
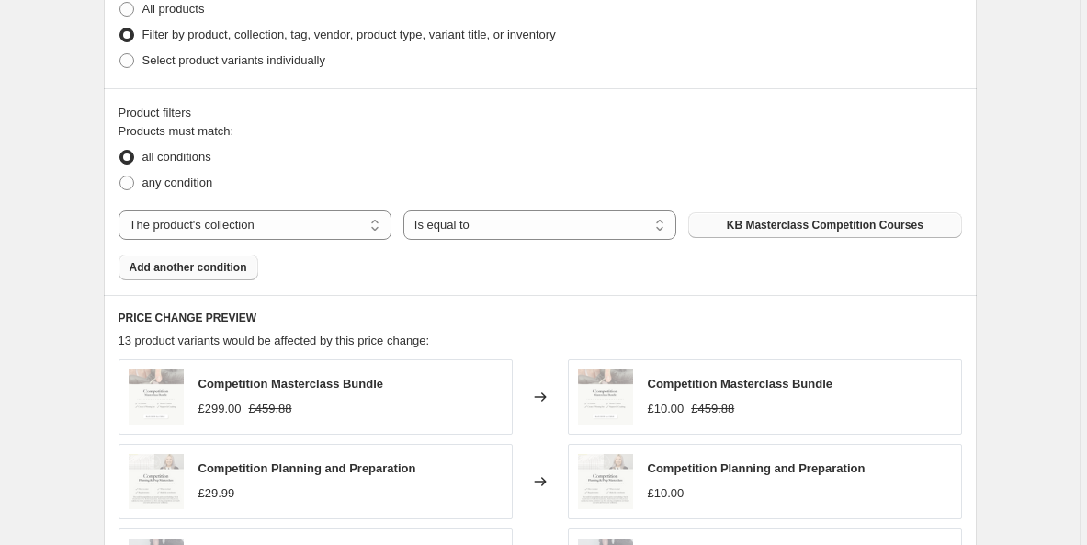
click at [207, 259] on button "Add another condition" at bounding box center [189, 268] width 140 height 26
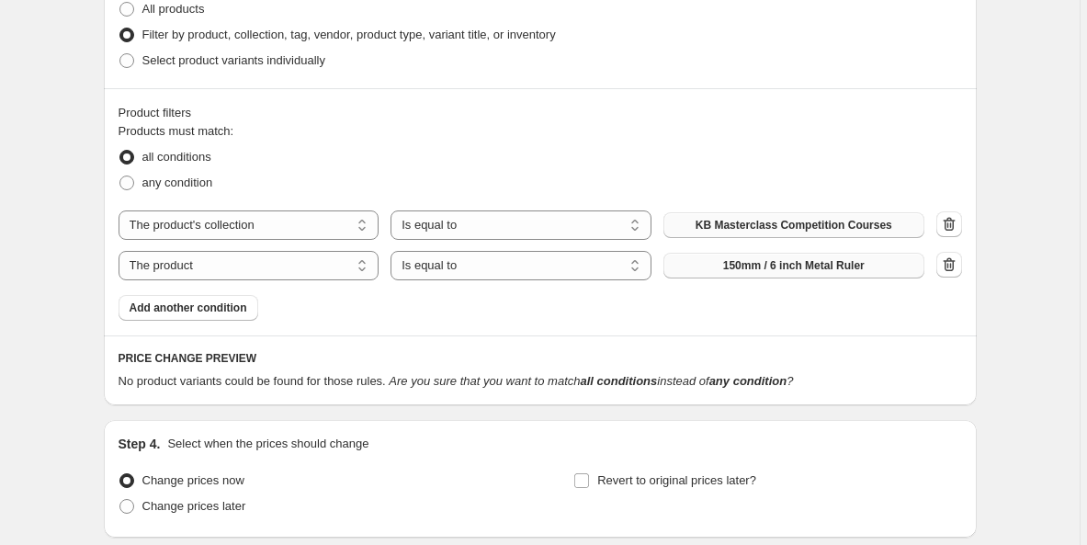
click at [776, 257] on button "150mm / 6 inch Metal Ruler" at bounding box center [793, 266] width 261 height 26
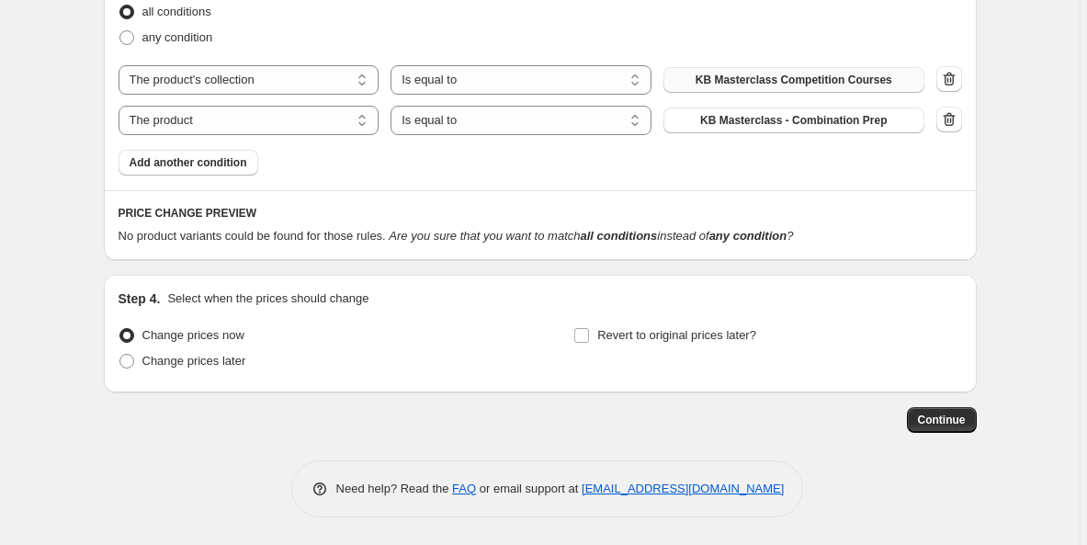
scroll to position [1008, 0]
click at [591, 344] on label "Revert to original prices later?" at bounding box center [664, 336] width 183 height 26
click at [589, 343] on input "Revert to original prices later?" at bounding box center [581, 335] width 15 height 15
checkbox input "true"
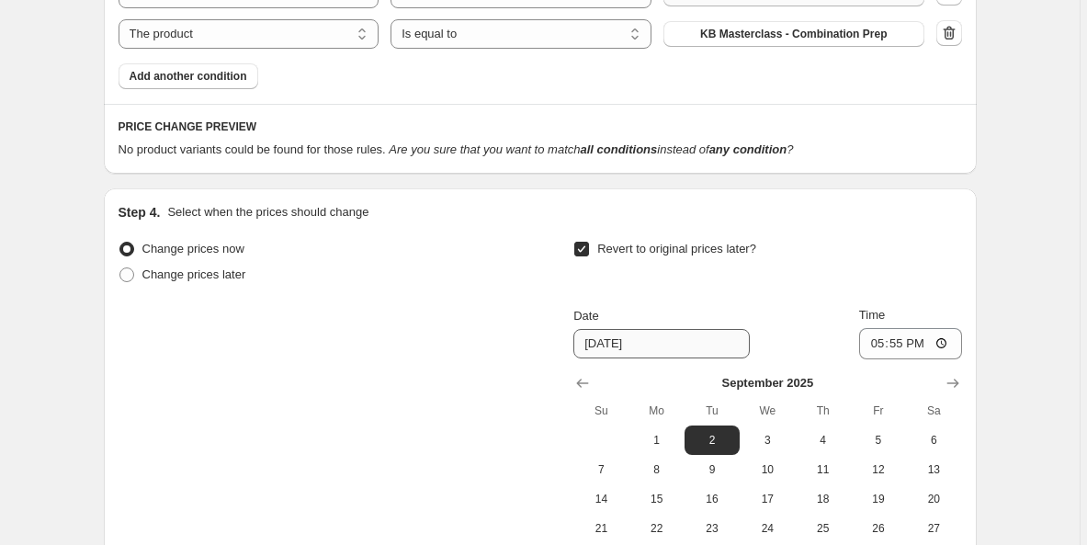
scroll to position [1207, 0]
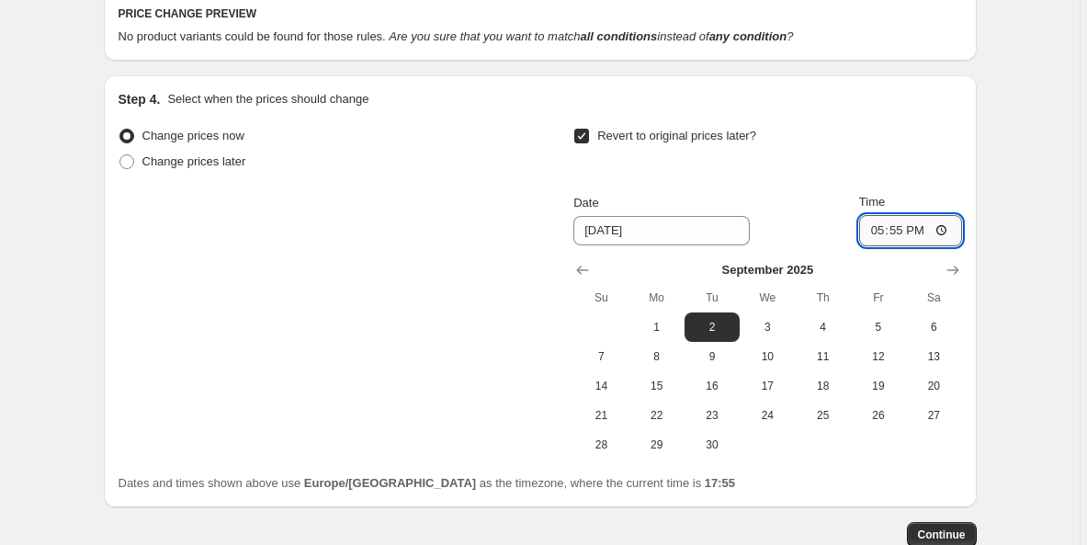
click at [926, 233] on input "17:55" at bounding box center [910, 230] width 103 height 31
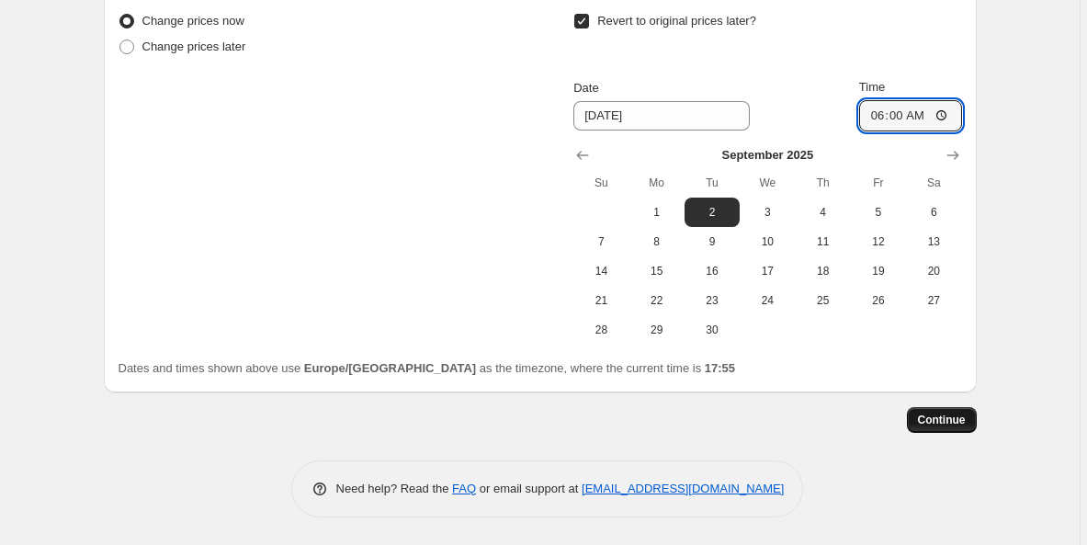
scroll to position [1324, 0]
type input "06:00"
click at [920, 423] on button "Continue" at bounding box center [942, 420] width 70 height 26
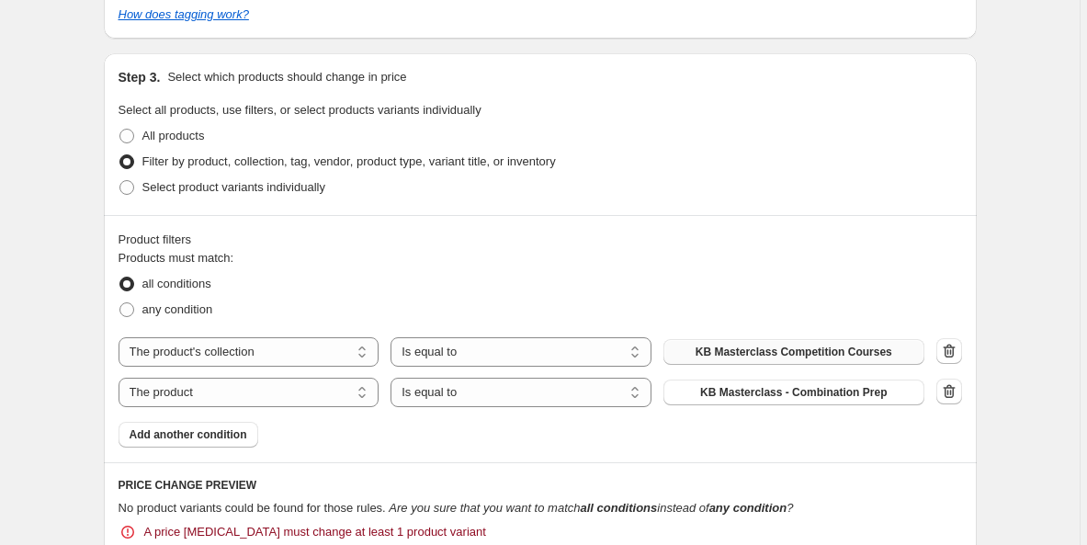
scroll to position [907, 0]
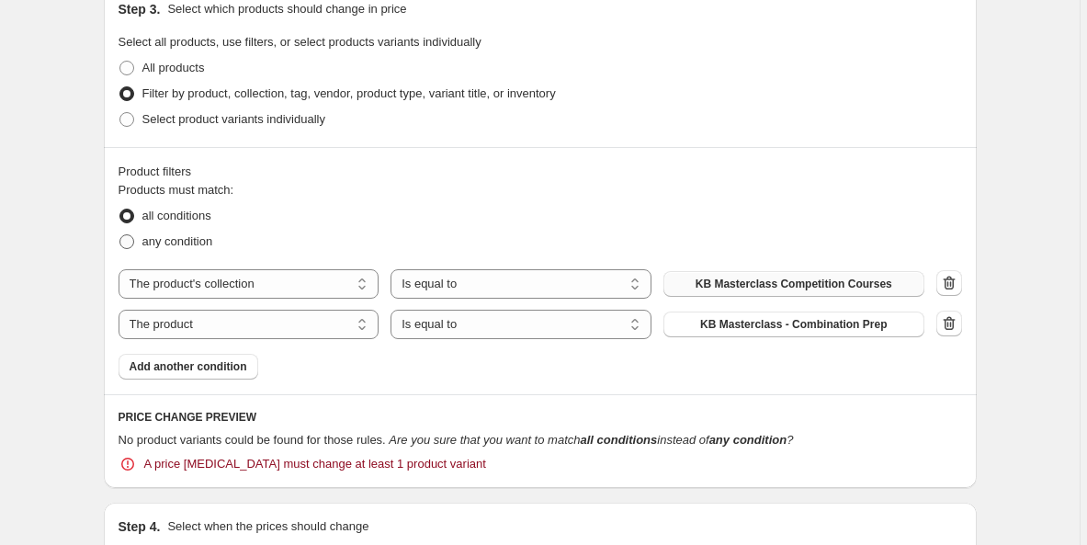
click at [128, 240] on span at bounding box center [126, 241] width 15 height 15
click at [120, 235] on input "any condition" at bounding box center [119, 234] width 1 height 1
radio input "true"
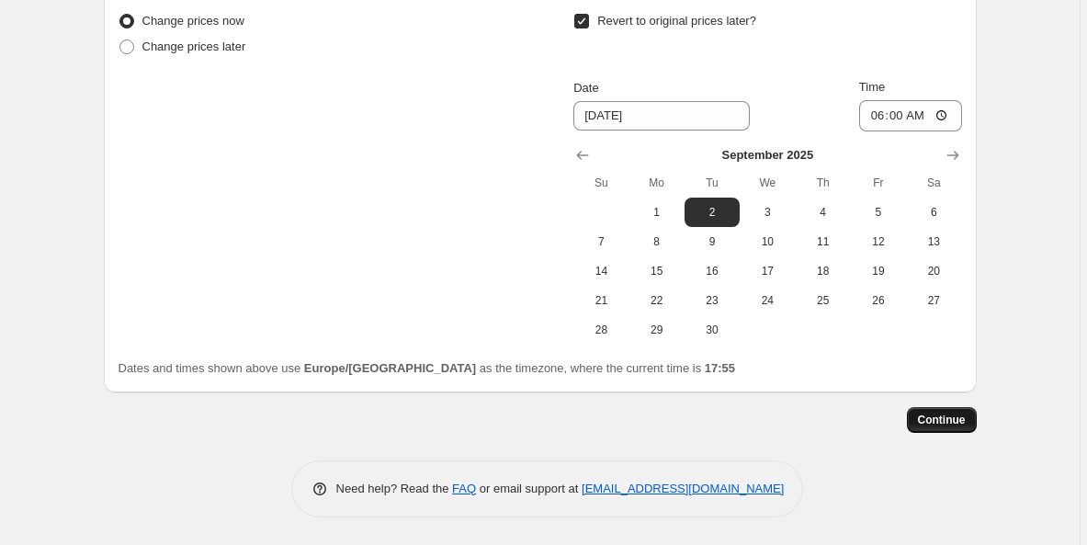
scroll to position [1787, 0]
click at [926, 411] on button "Continue" at bounding box center [942, 420] width 70 height 26
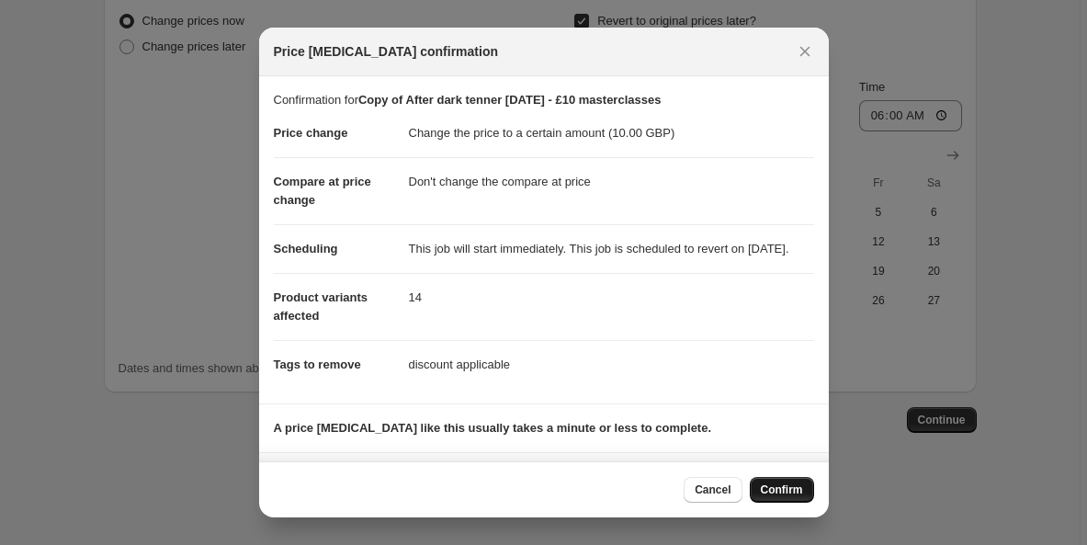
click at [767, 495] on span "Confirm" at bounding box center [782, 489] width 42 height 15
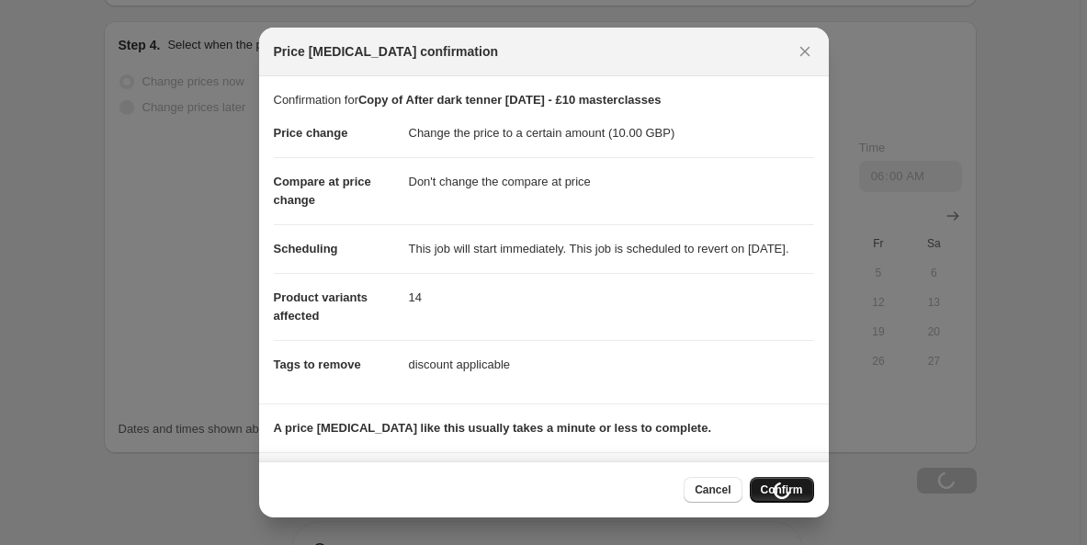
scroll to position [1787, 0]
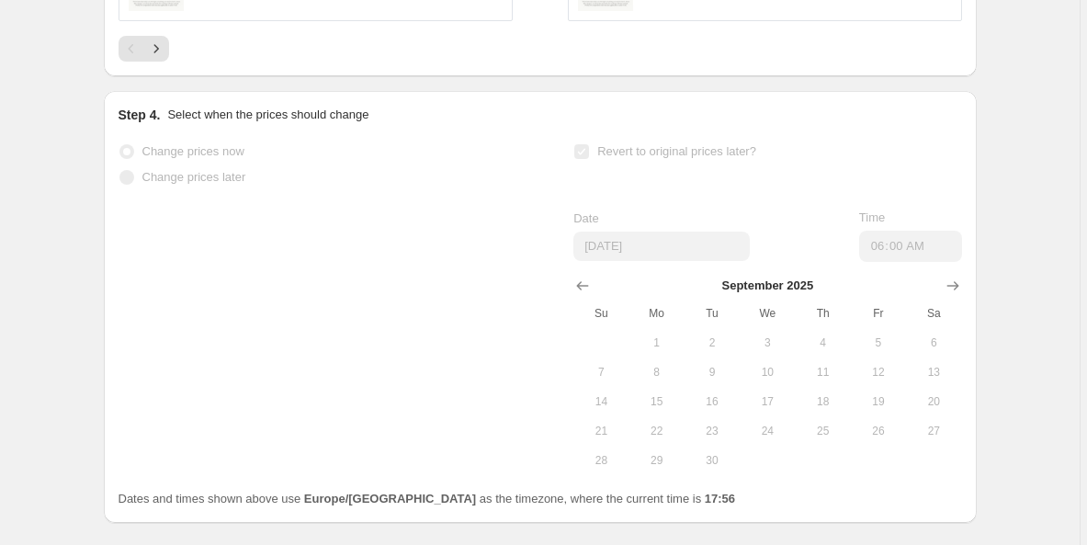
select select "no_change"
select select "collection"
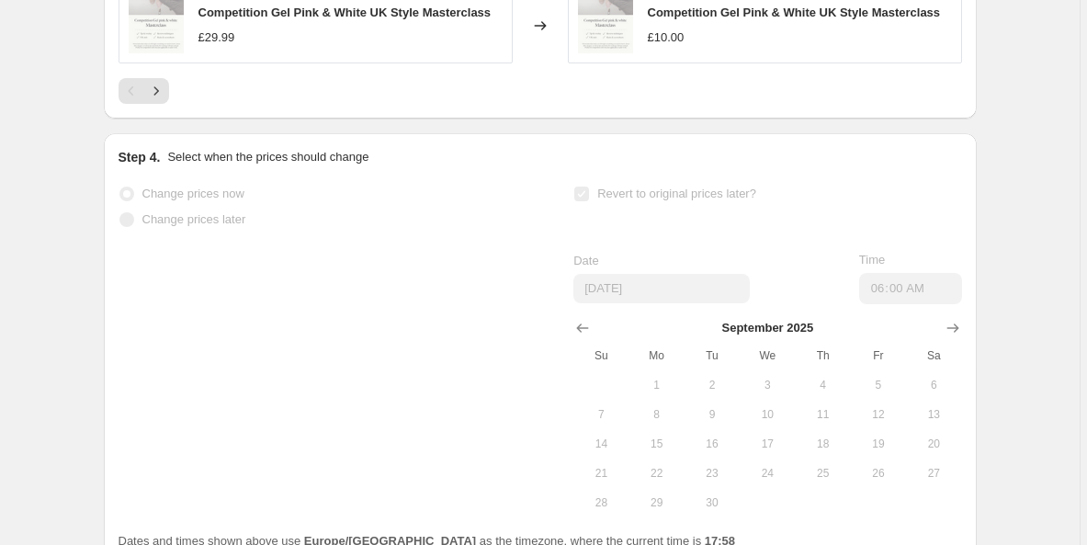
scroll to position [0, 0]
